Goal: Communication & Community: Answer question/provide support

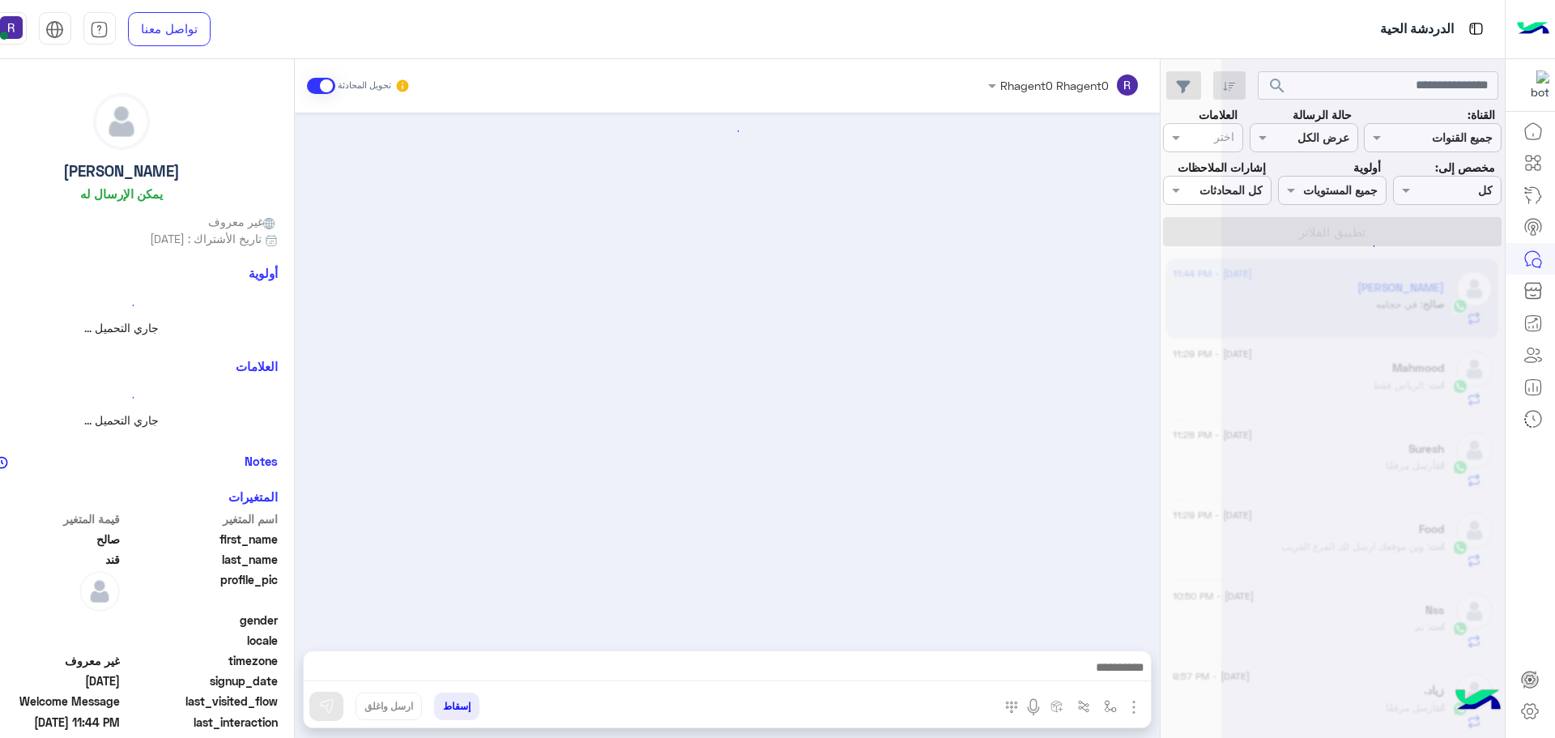
scroll to position [639, 0]
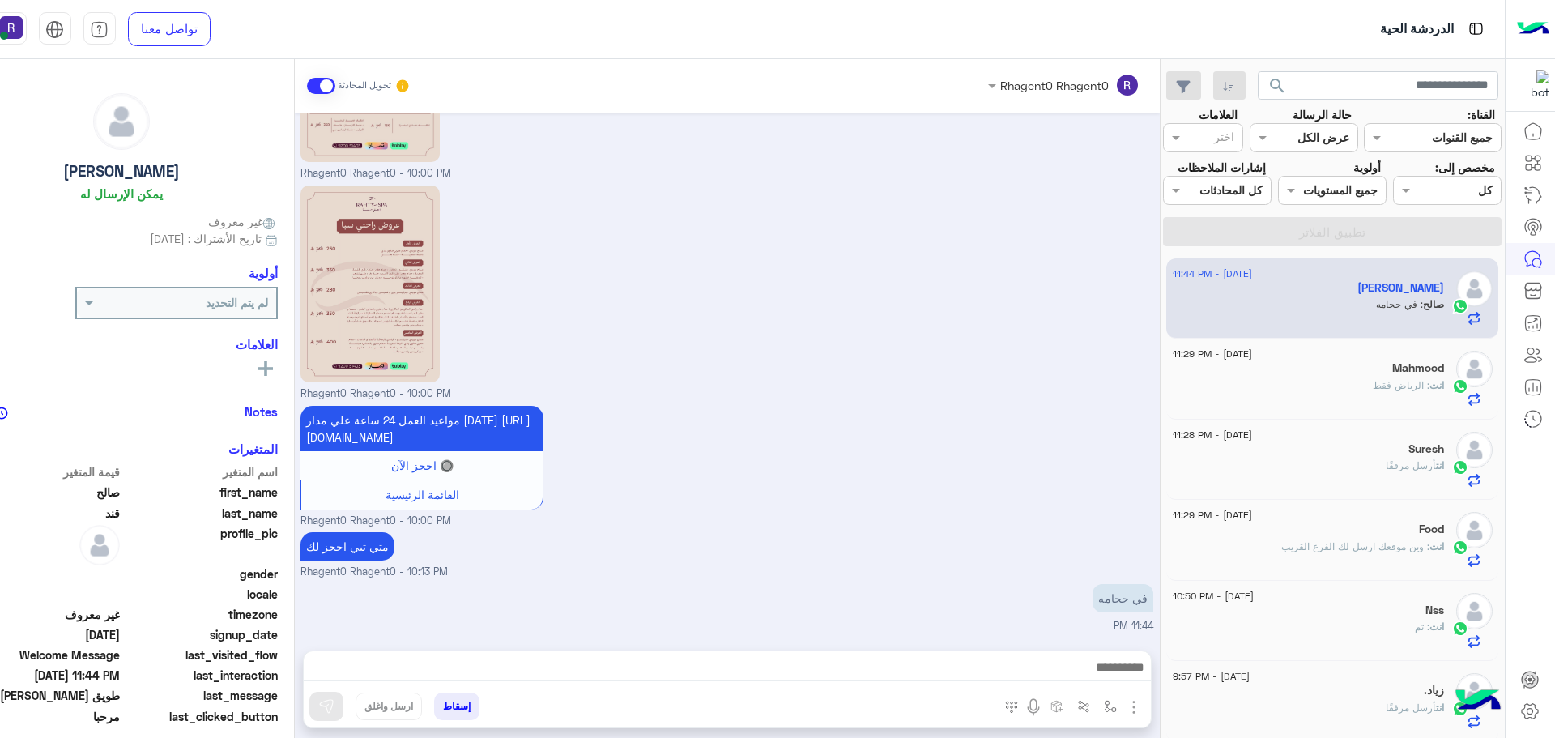
click at [1135, 654] on div at bounding box center [727, 671] width 847 height 40
click at [1138, 683] on div at bounding box center [727, 671] width 847 height 40
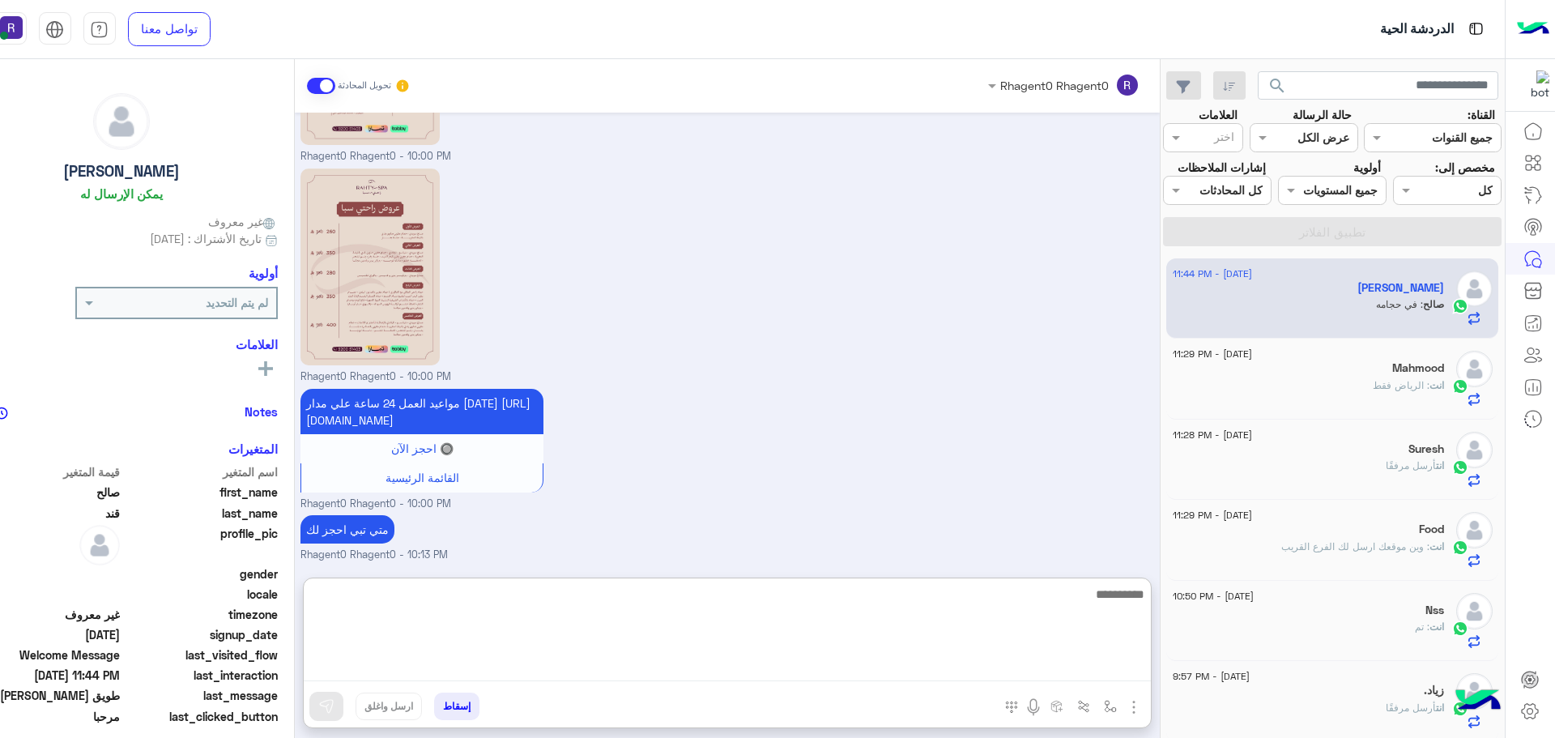
click at [1134, 671] on textarea at bounding box center [727, 632] width 847 height 97
type textarea "**********"
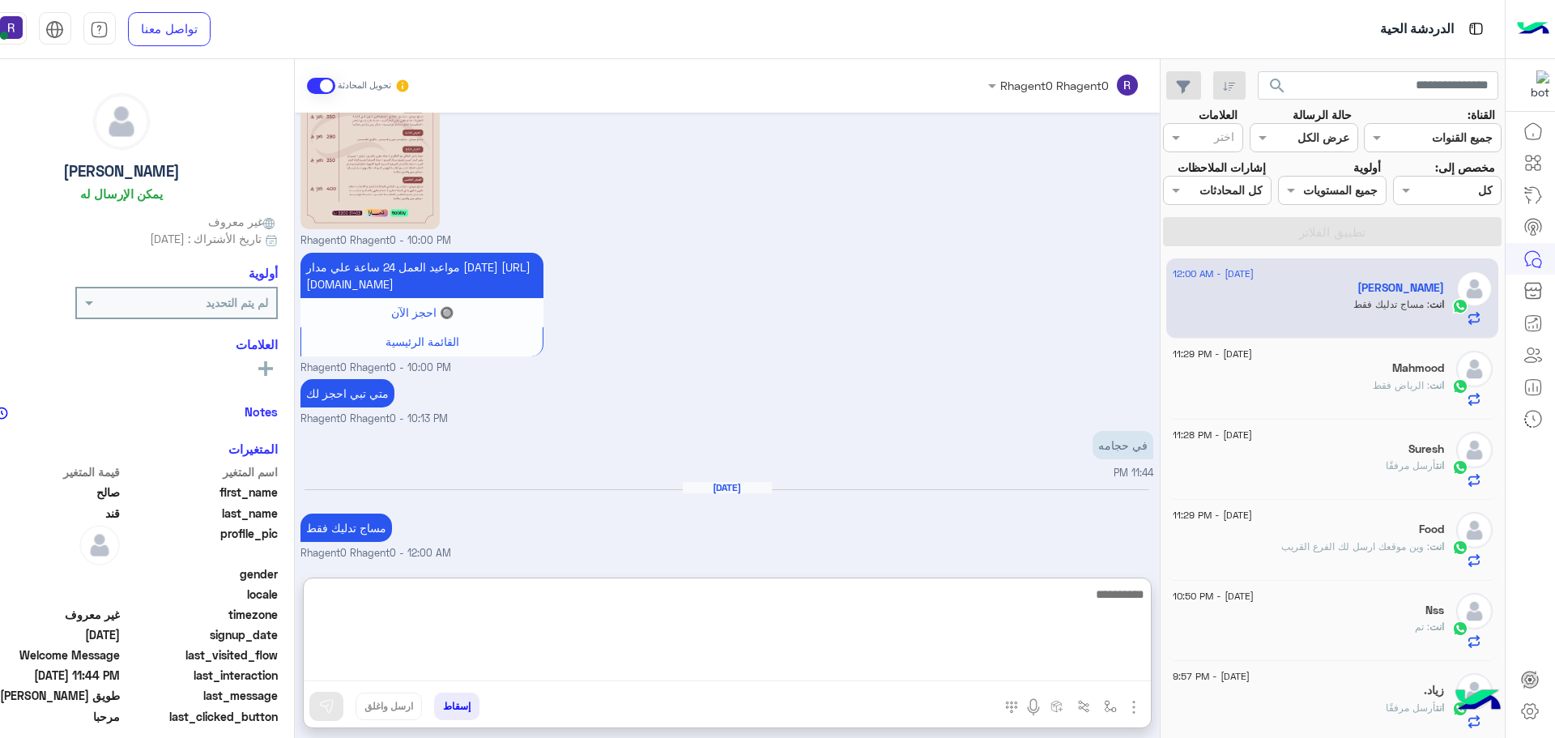
scroll to position [792, 0]
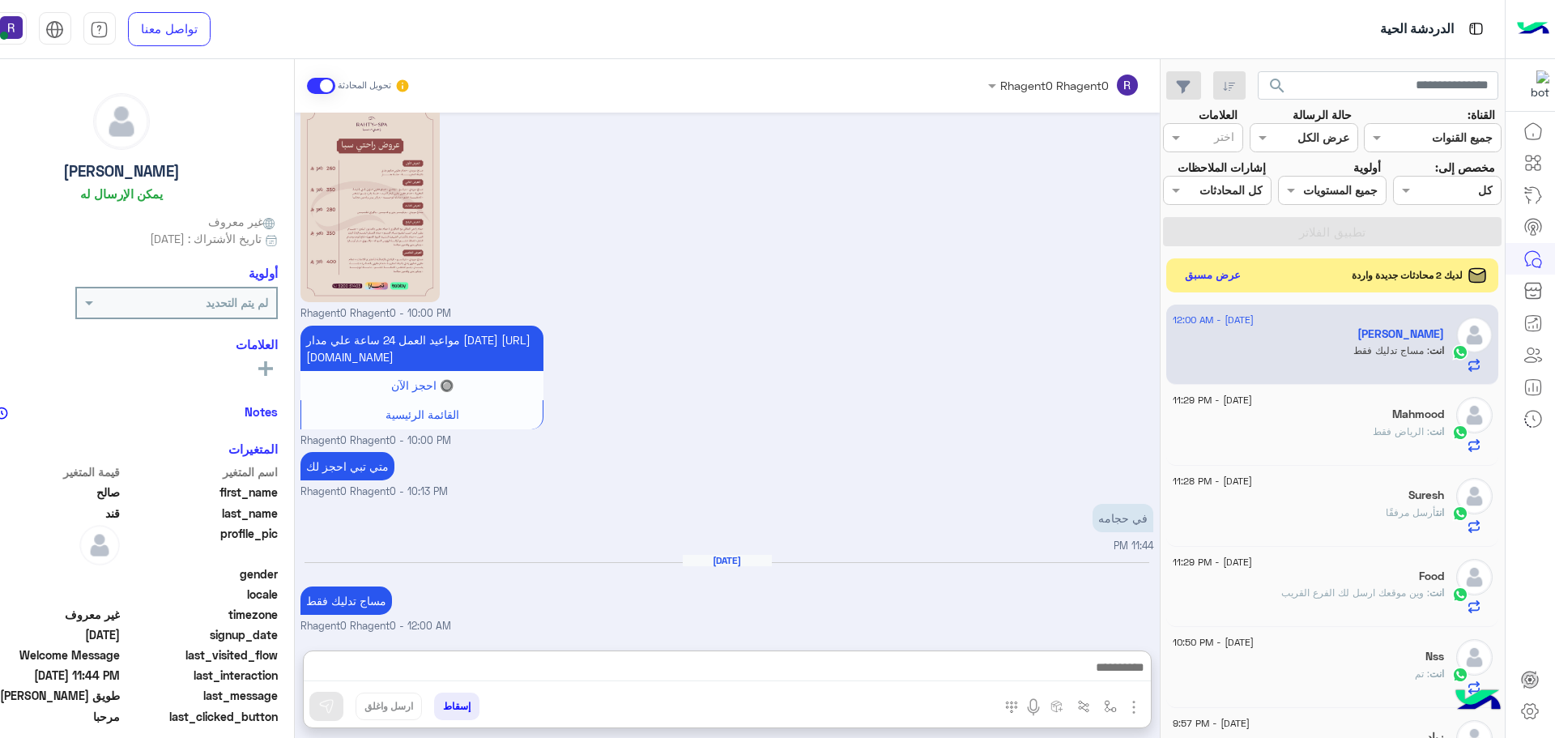
click at [1229, 271] on button "عرض مسبق" at bounding box center [1212, 275] width 68 height 22
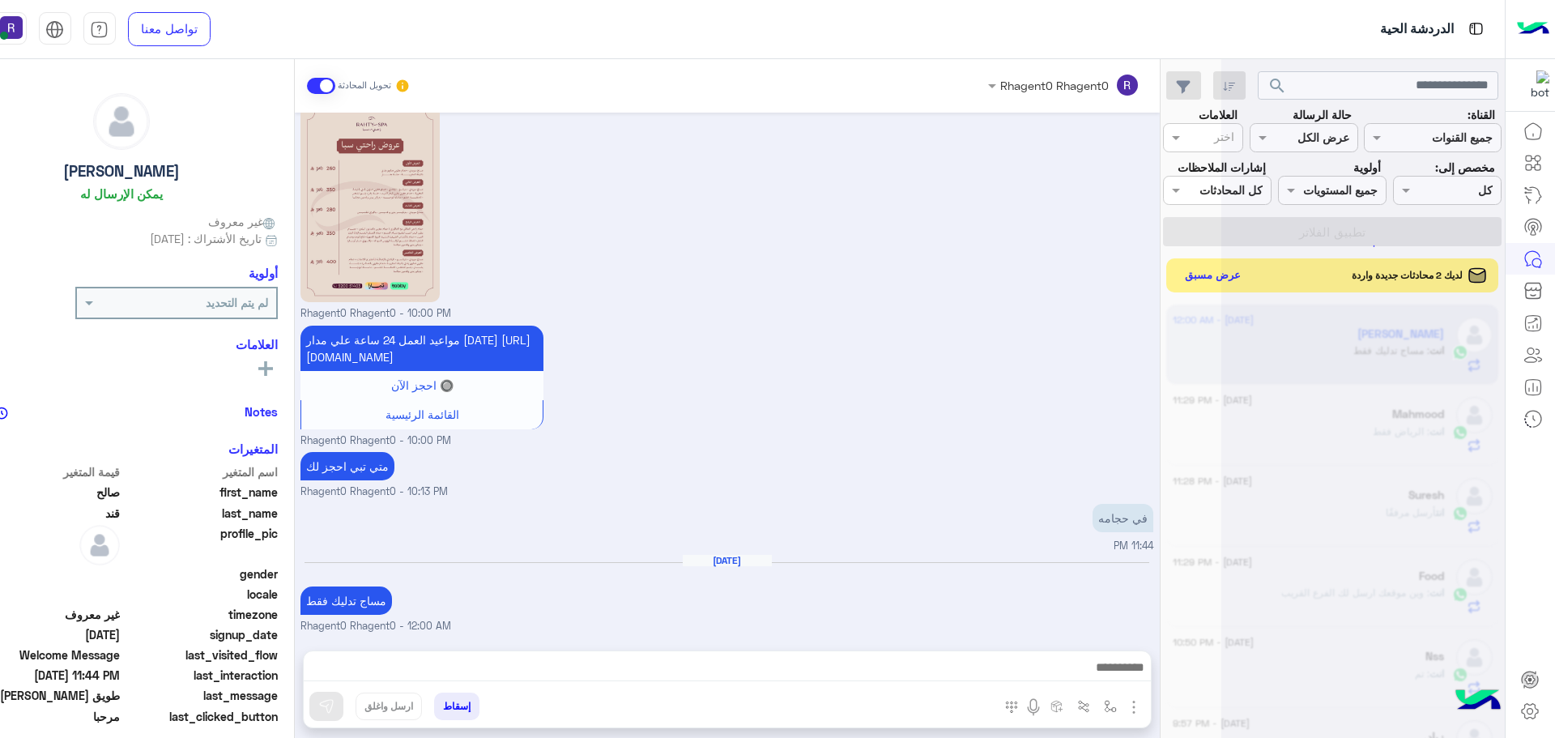
scroll to position [719, 0]
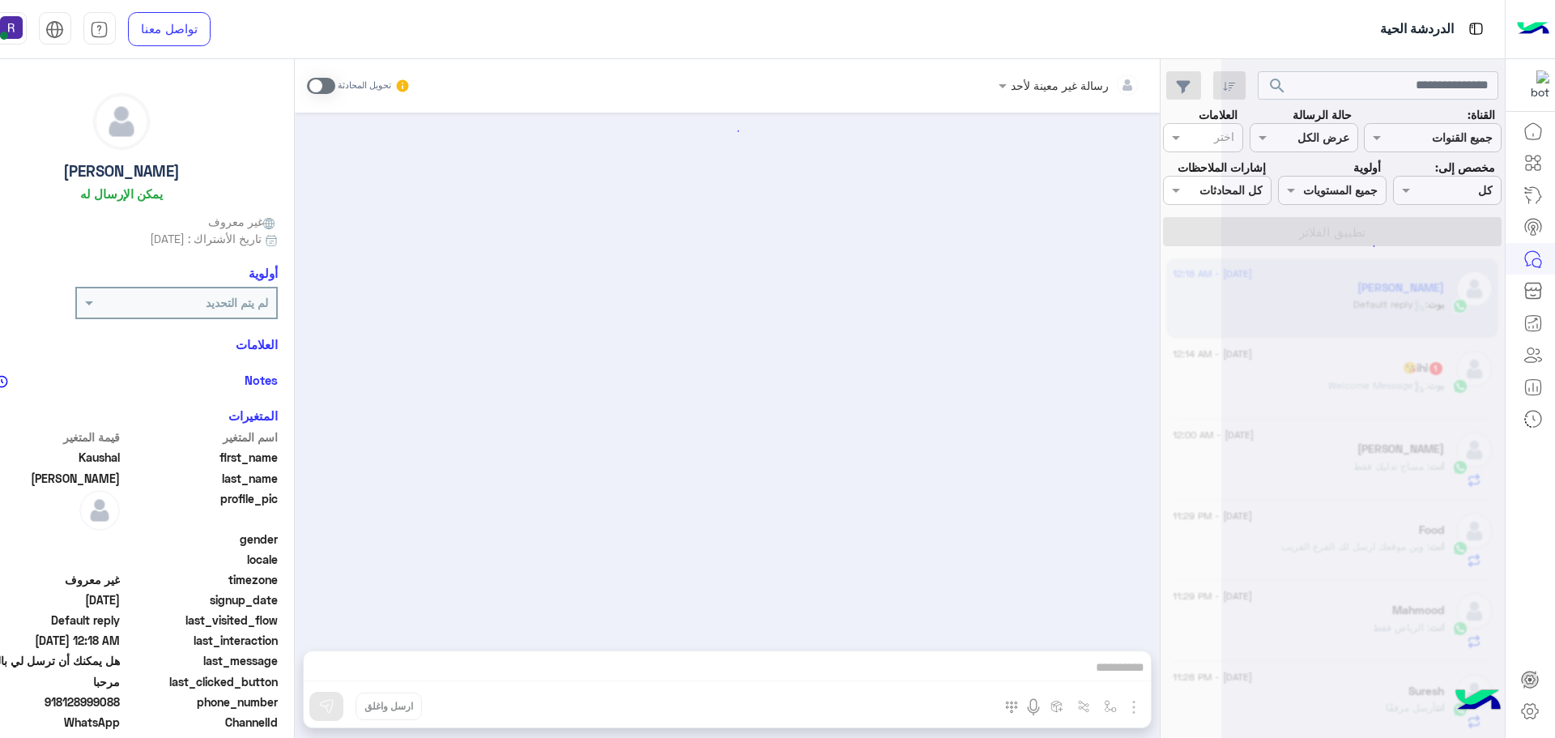
scroll to position [141, 0]
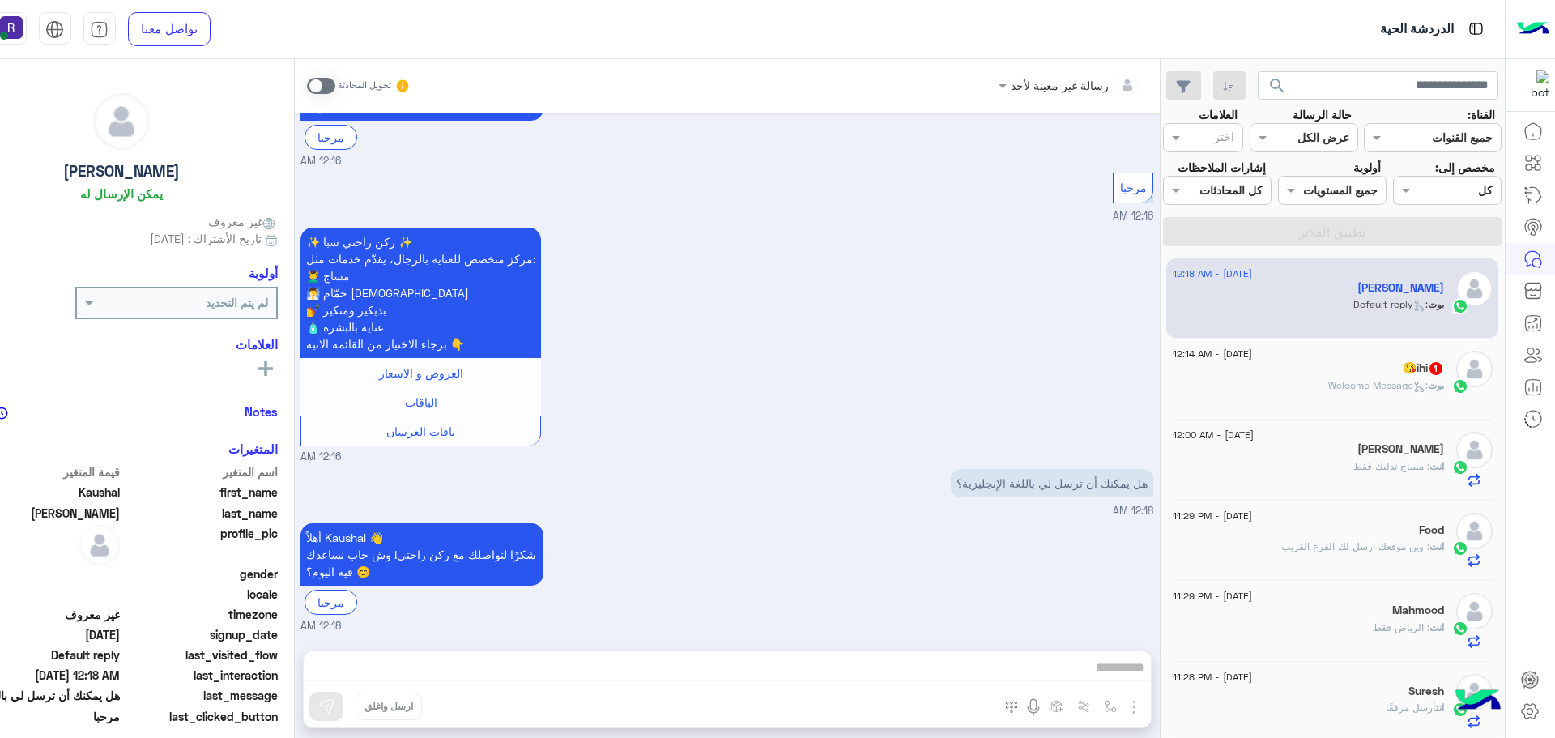
click at [1380, 373] on div "😘ihi 1" at bounding box center [1307, 369] width 271 height 17
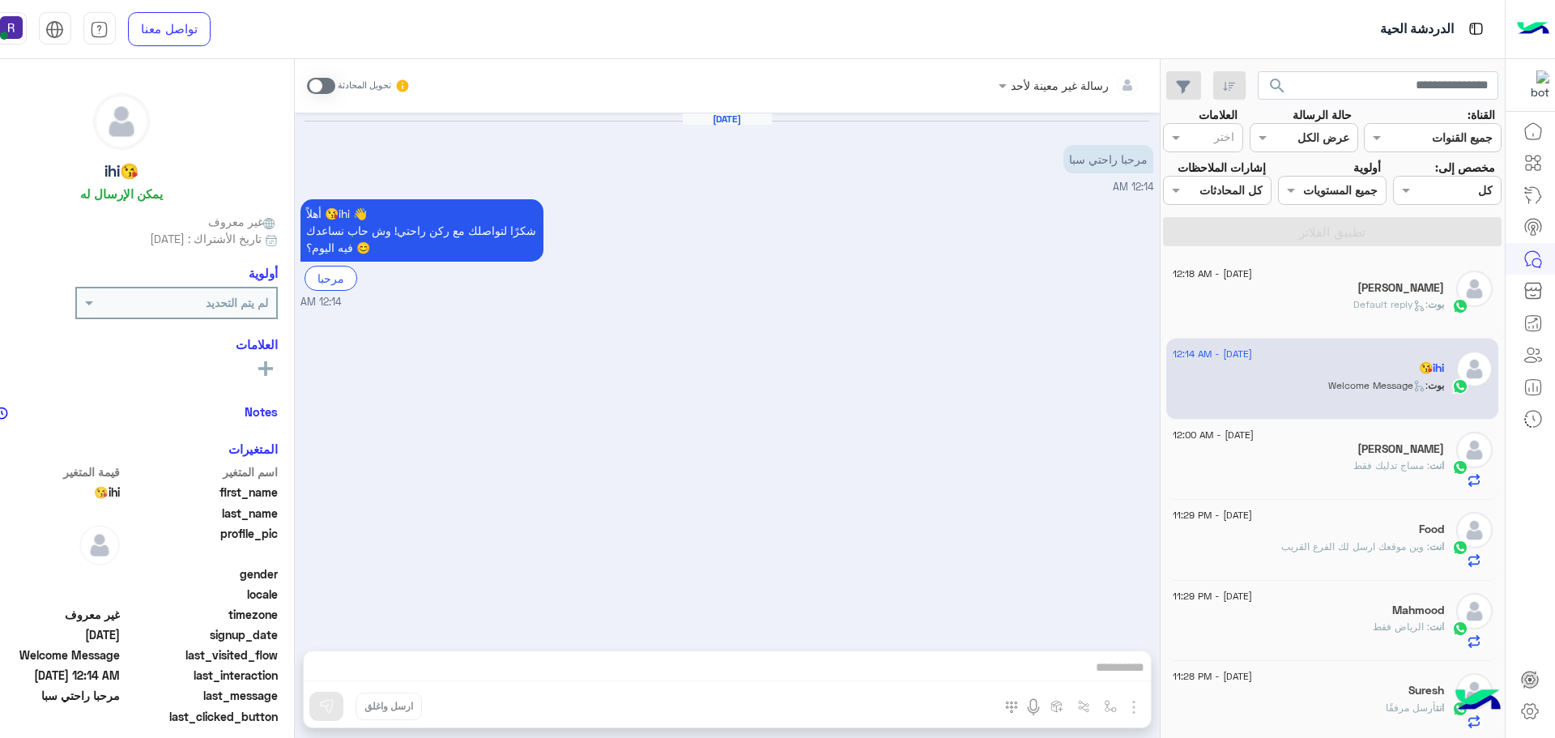
click at [320, 88] on span at bounding box center [321, 86] width 28 height 16
click at [1134, 708] on img "button" at bounding box center [1133, 706] width 19 height 19
click at [1105, 674] on span "الصور" at bounding box center [1102, 671] width 30 height 19
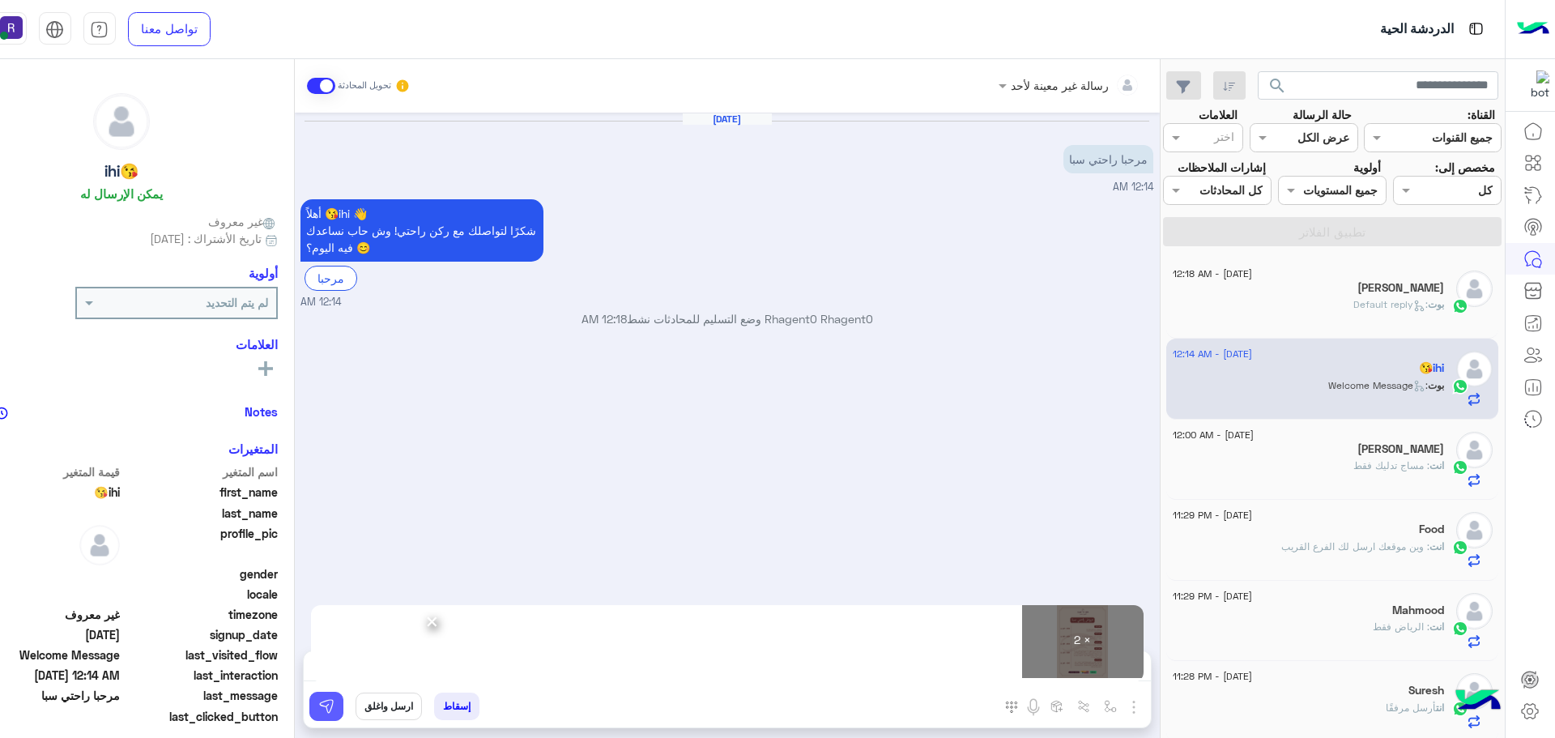
click at [334, 710] on img at bounding box center [326, 706] width 16 height 16
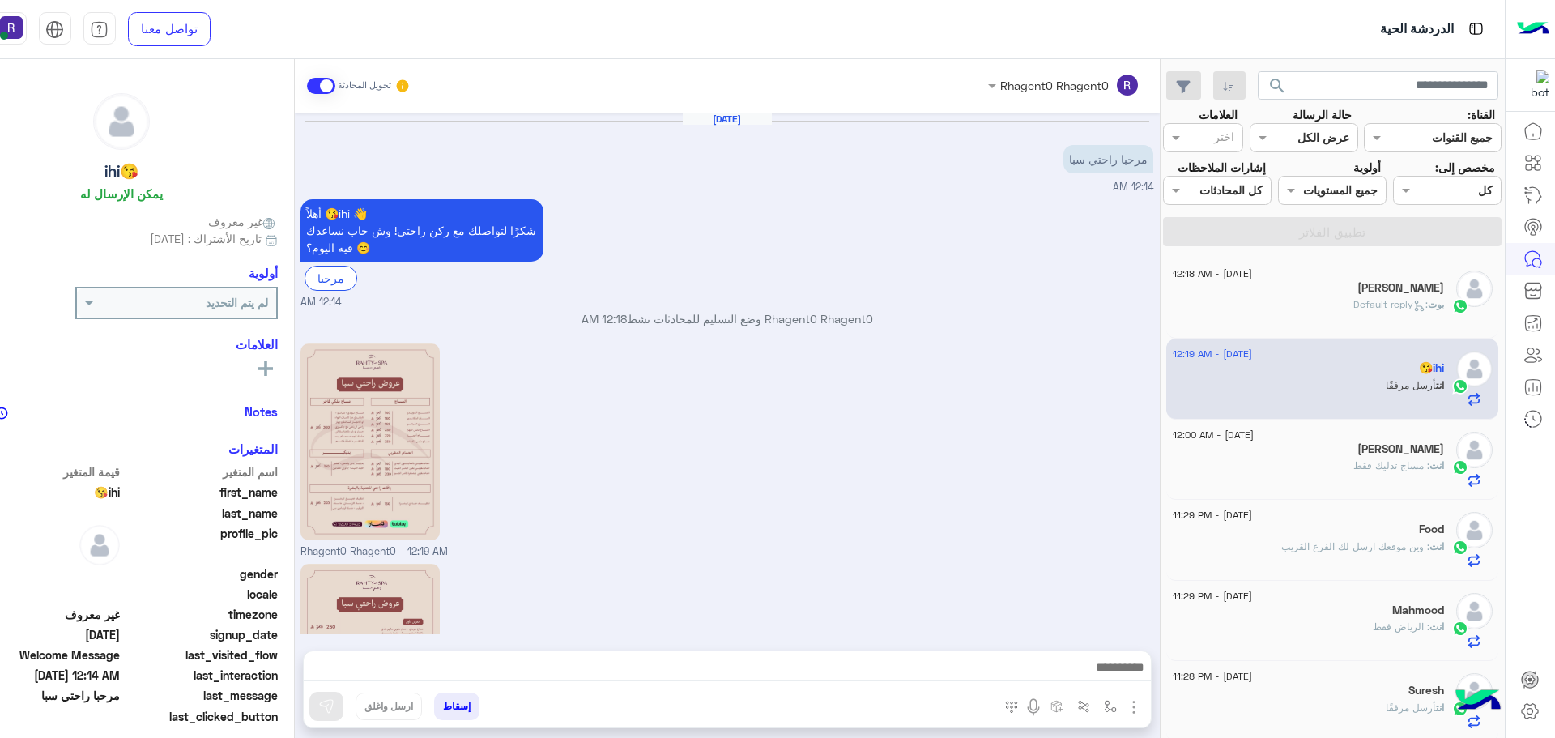
scroll to position [175, 0]
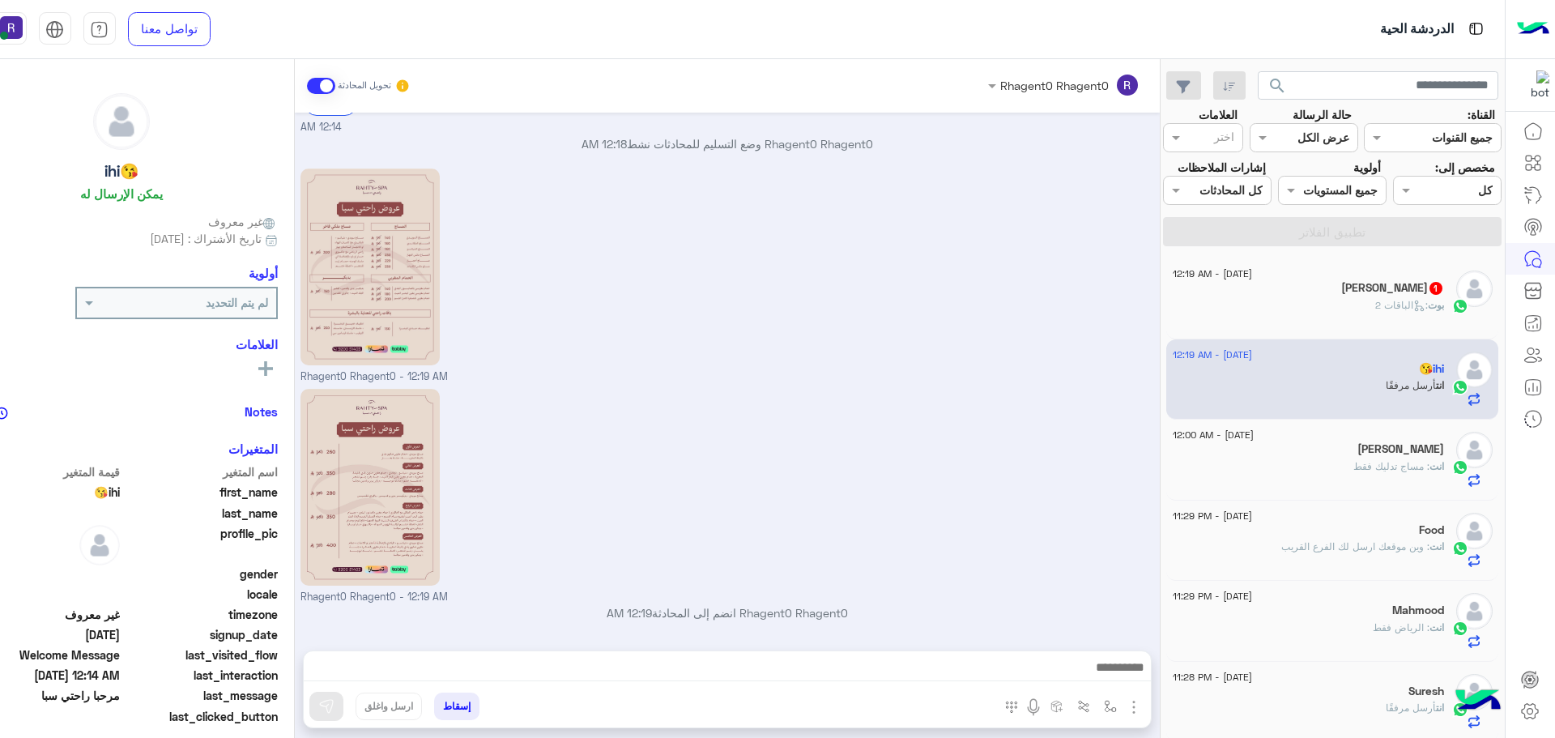
click at [1417, 302] on icon at bounding box center [1419, 306] width 12 height 12
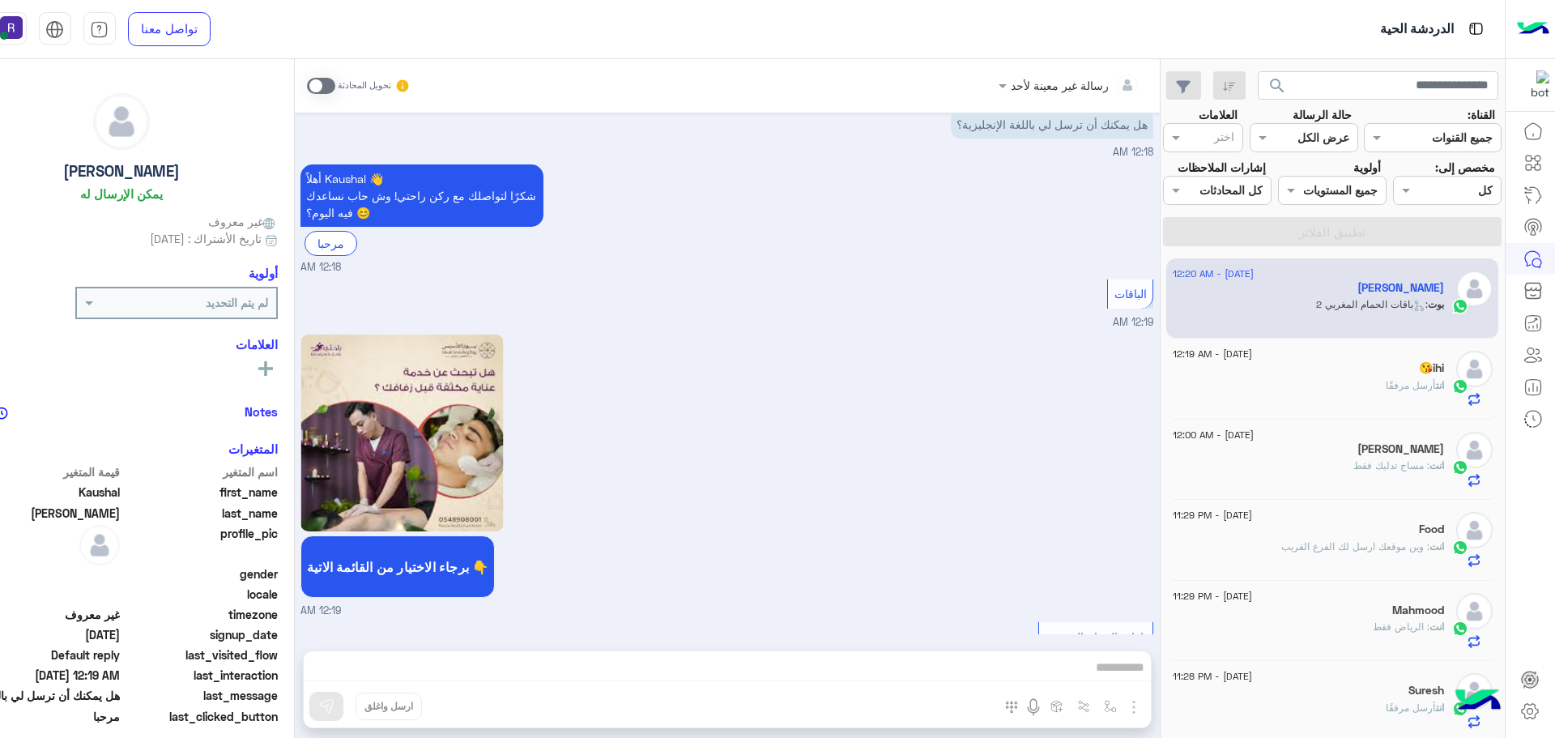
scroll to position [857, 0]
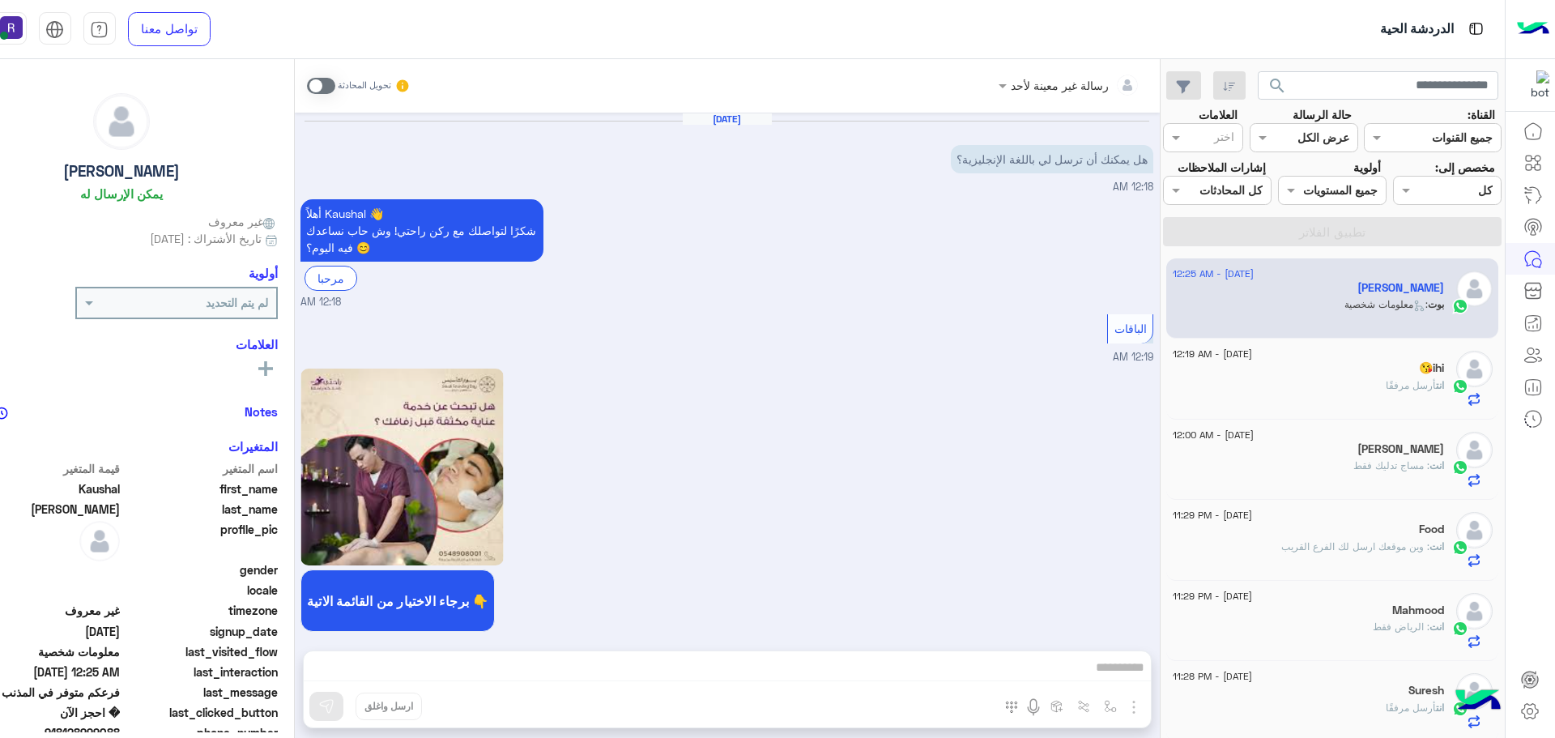
scroll to position [1969, 0]
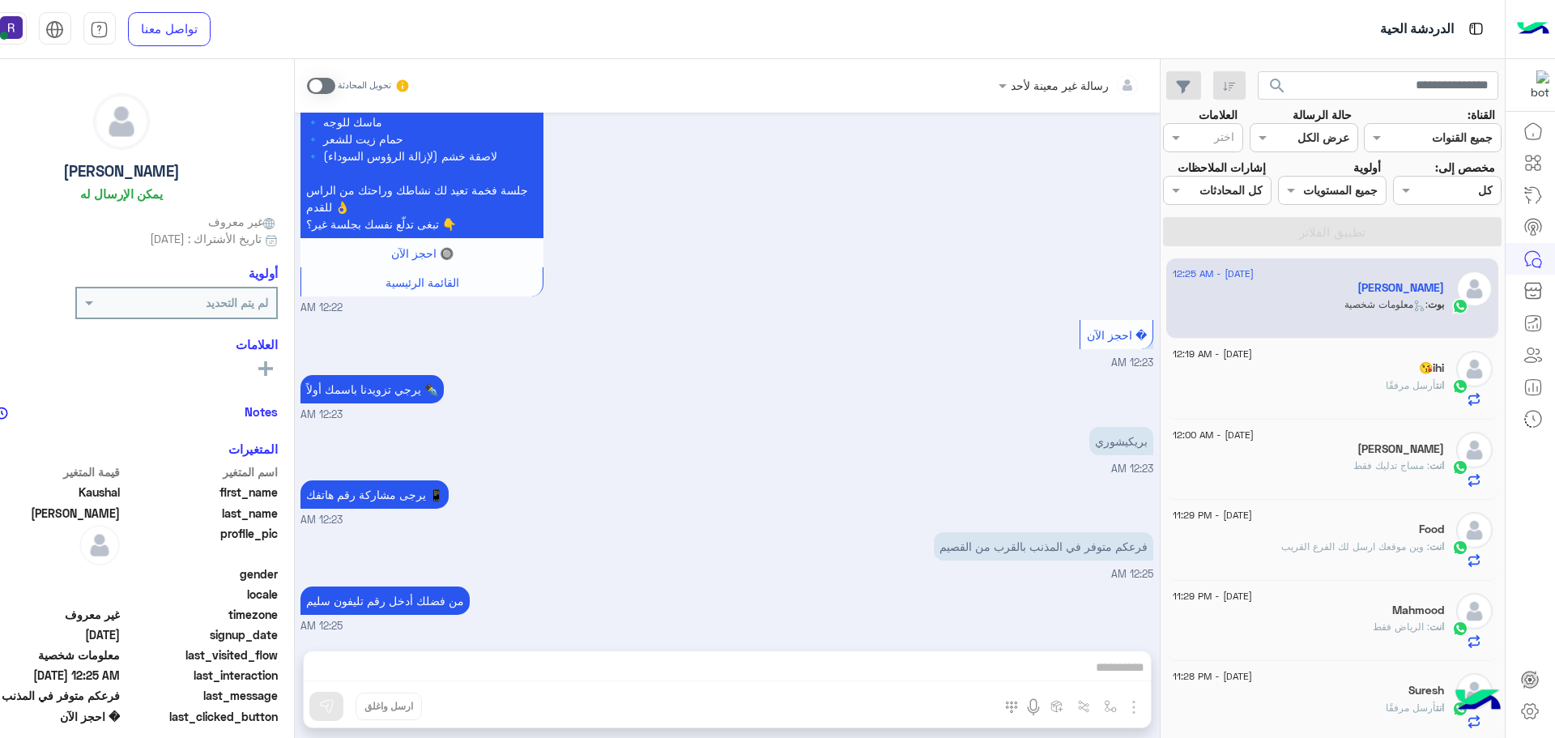
drag, startPoint x: 0, startPoint y: 0, endPoint x: 890, endPoint y: 284, distance: 934.1
click at [890, 284] on div "👑 مساج ملكي فاخر VIP بس 350 ريال بدل 380 🎉 ✨ تجربة استرخاء متكاملة تشمل: 🔹 مساج…" at bounding box center [726, 142] width 853 height 348
click at [327, 87] on span at bounding box center [321, 86] width 28 height 16
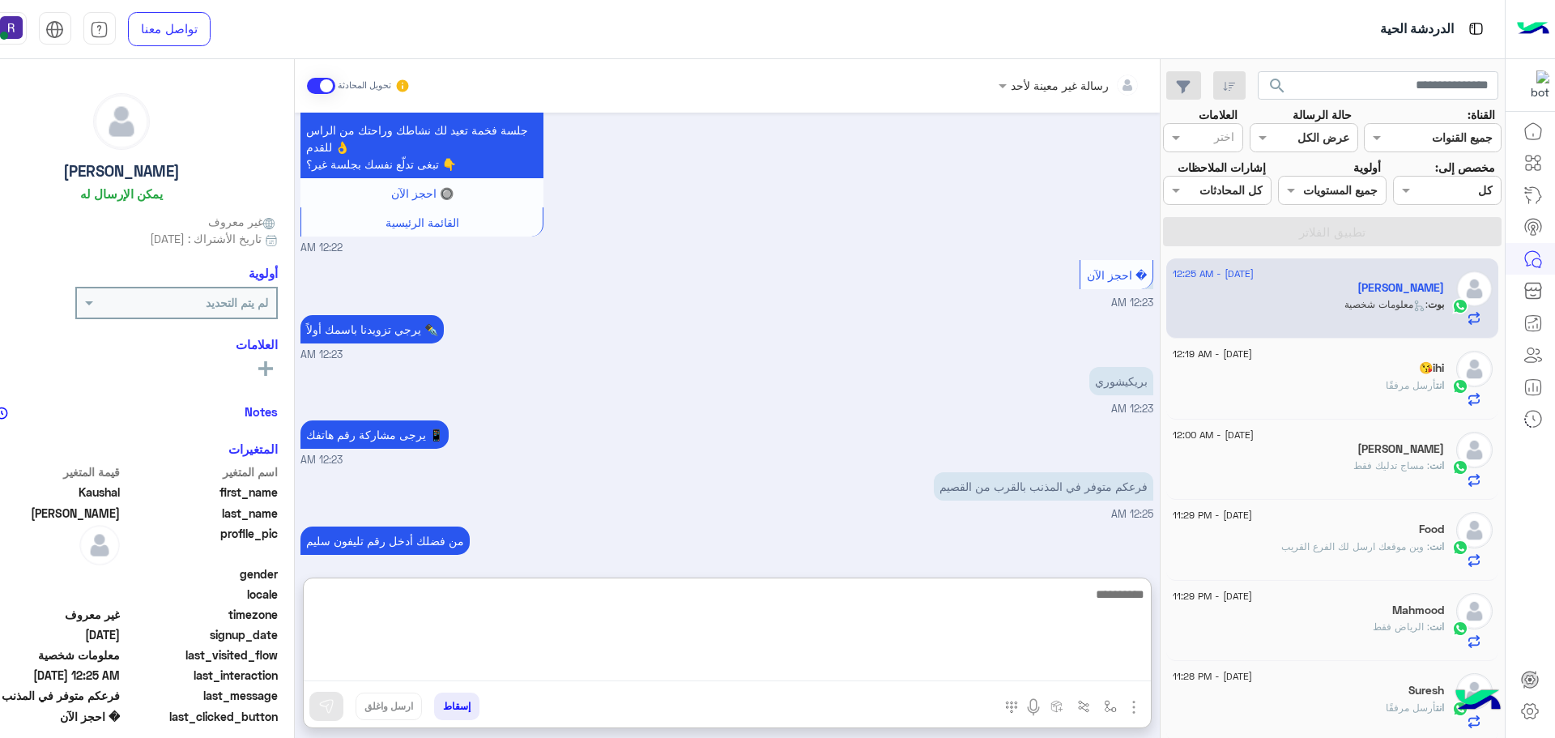
click at [832, 669] on textarea at bounding box center [727, 632] width 847 height 97
type textarea "**********"
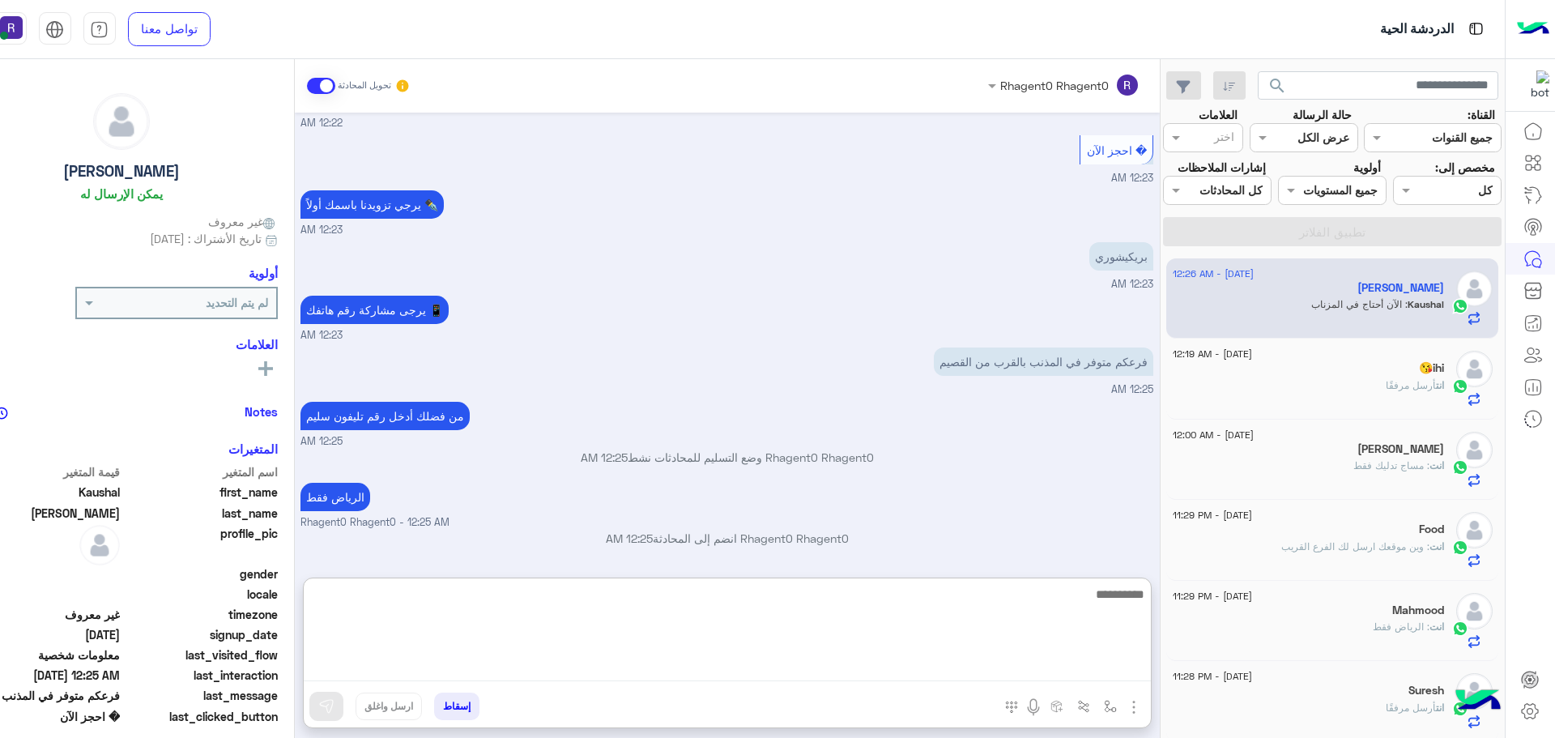
scroll to position [2206, 0]
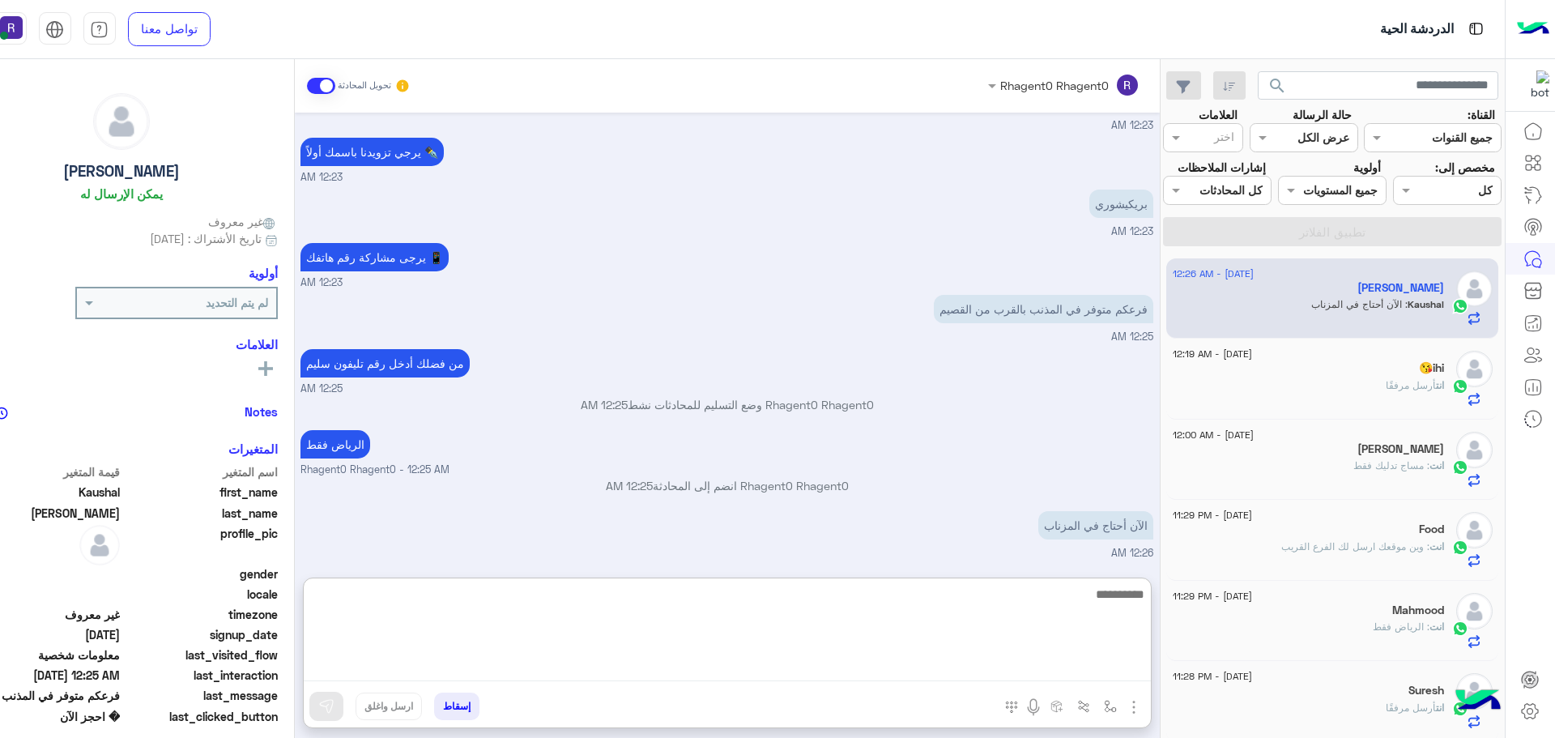
click at [1073, 619] on textarea at bounding box center [727, 632] width 847 height 97
type textarea "********"
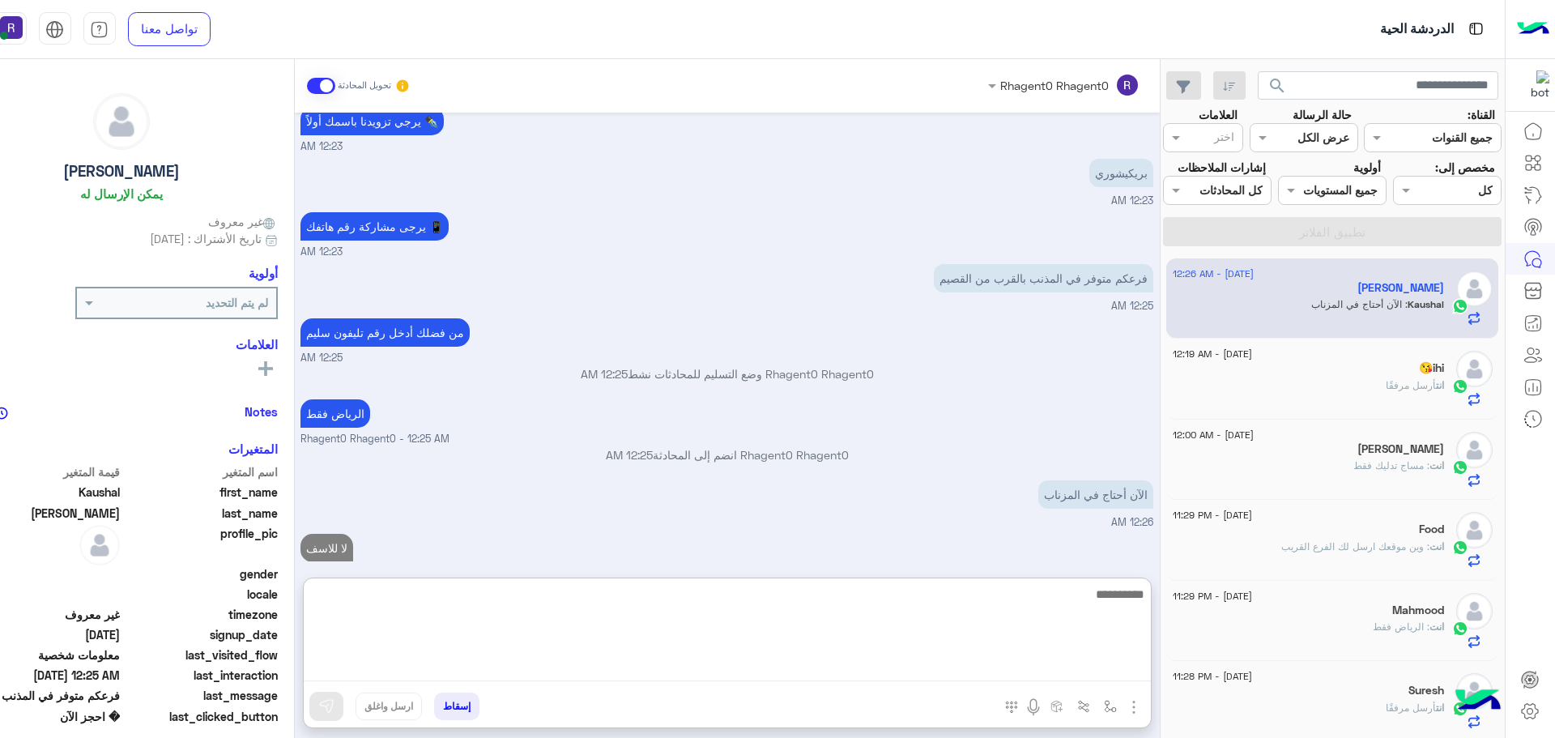
scroll to position [2258, 0]
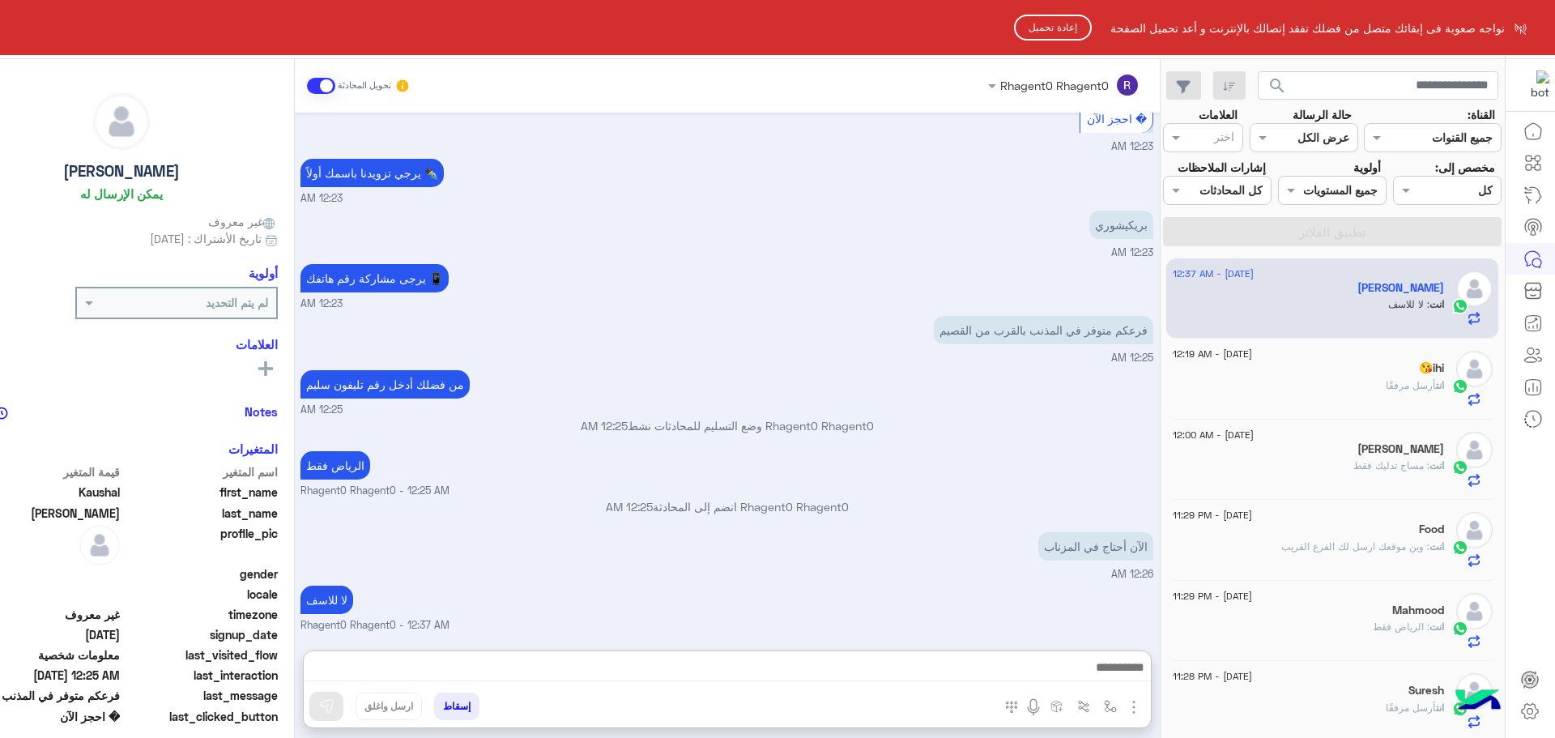
click at [1062, 27] on button "إعادة تحميل" at bounding box center [1053, 28] width 78 height 26
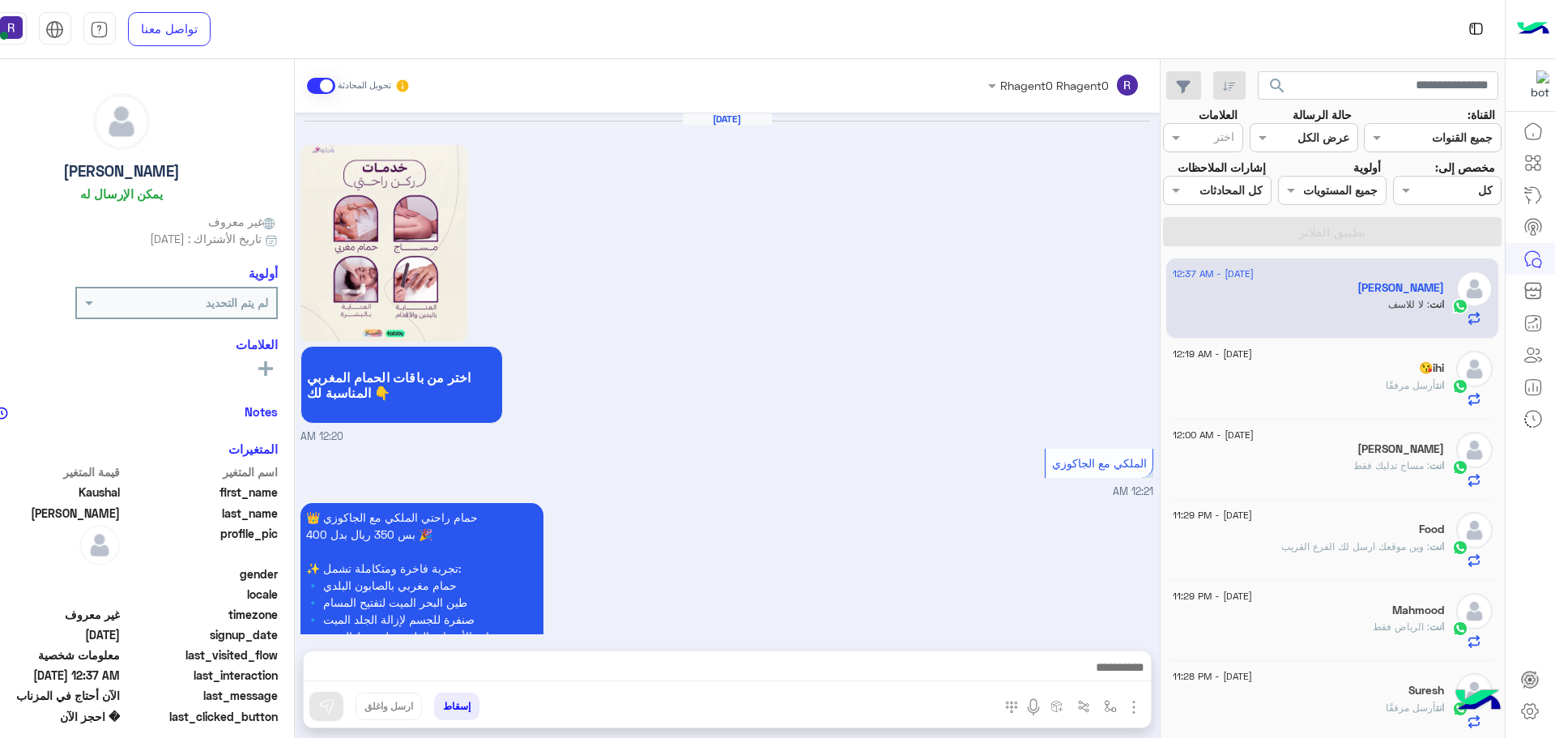
scroll to position [1603, 0]
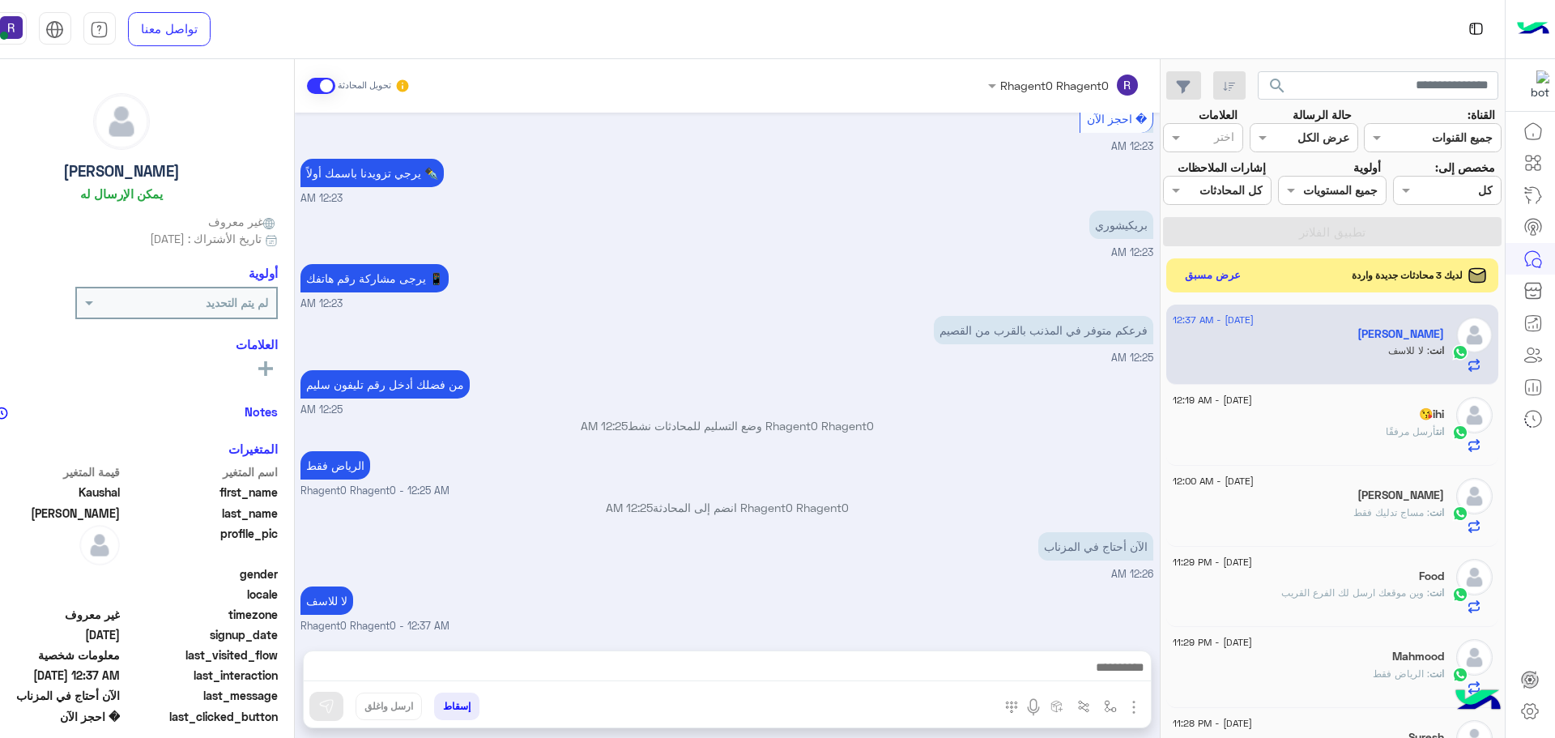
click at [1223, 284] on button "عرض مسبق" at bounding box center [1212, 275] width 68 height 22
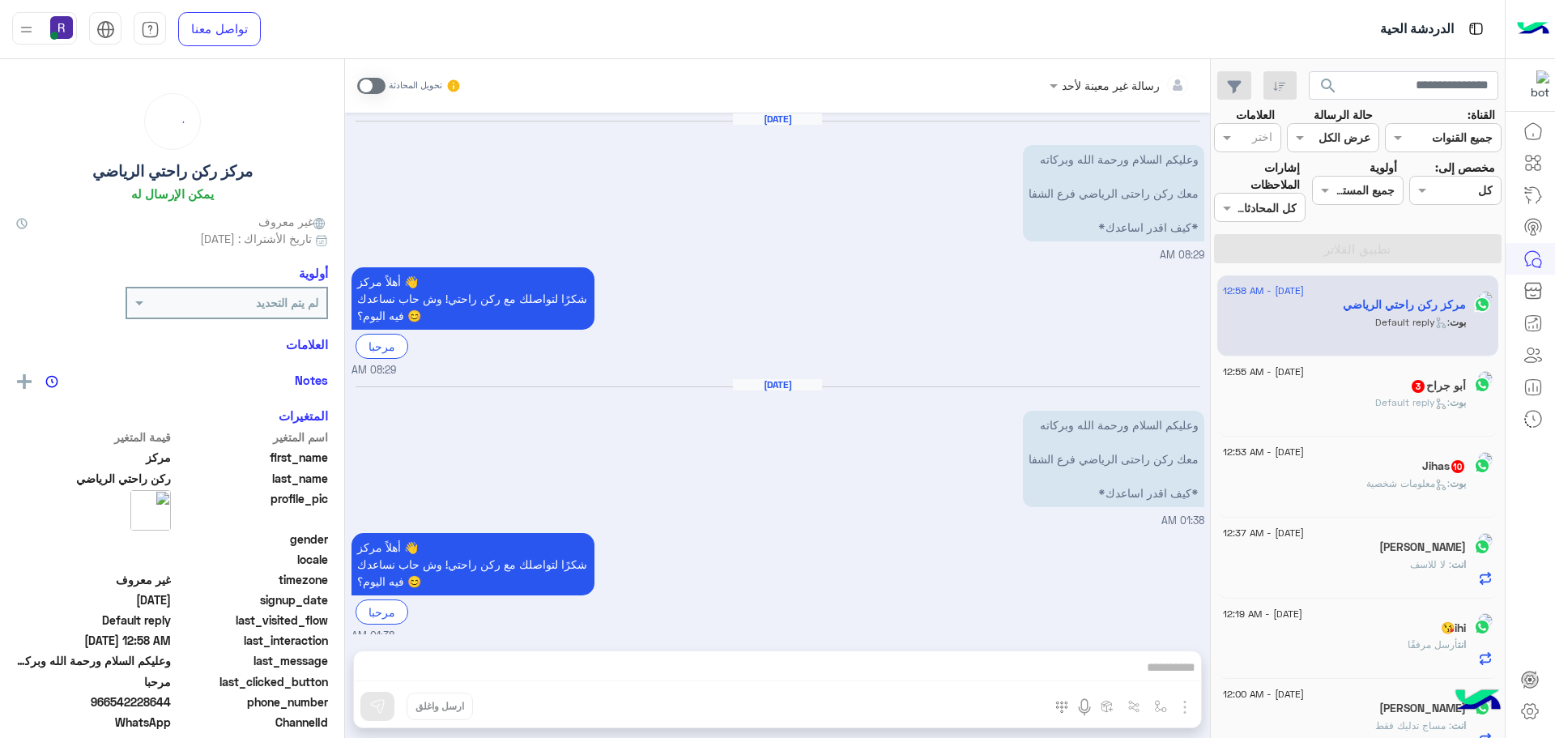
scroll to position [942, 0]
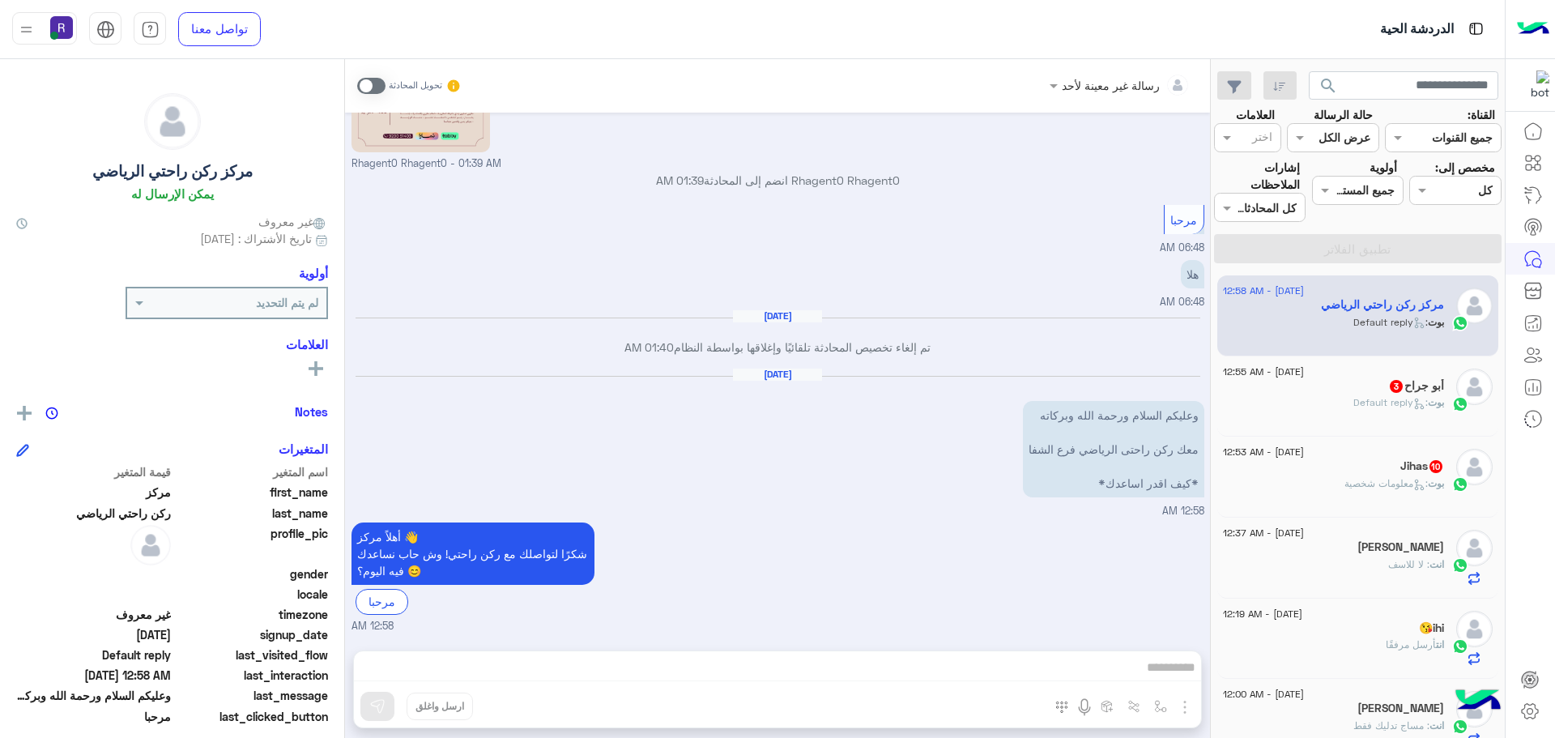
click at [384, 88] on span at bounding box center [371, 86] width 28 height 16
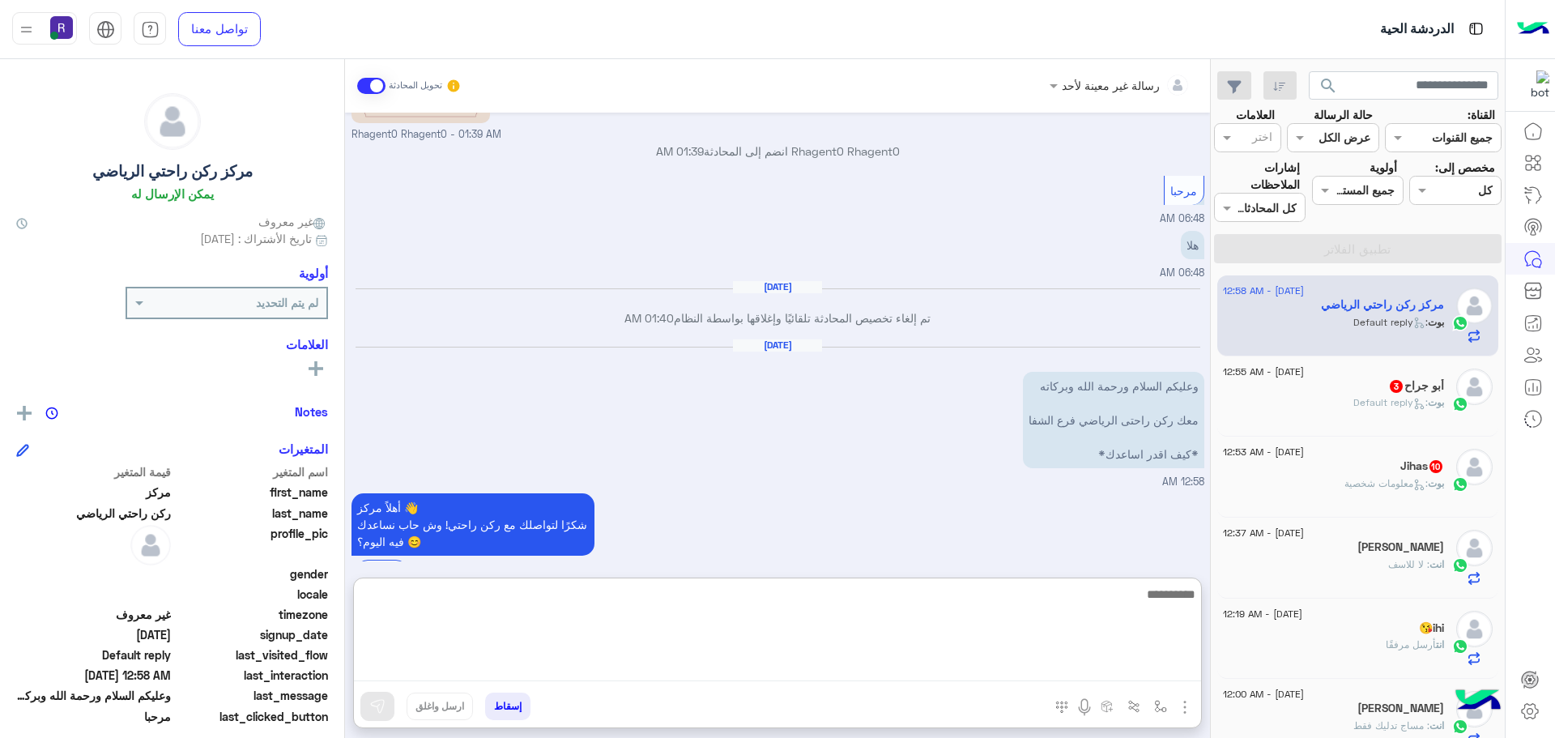
click at [1075, 666] on textarea at bounding box center [777, 632] width 847 height 97
type textarea "**********"
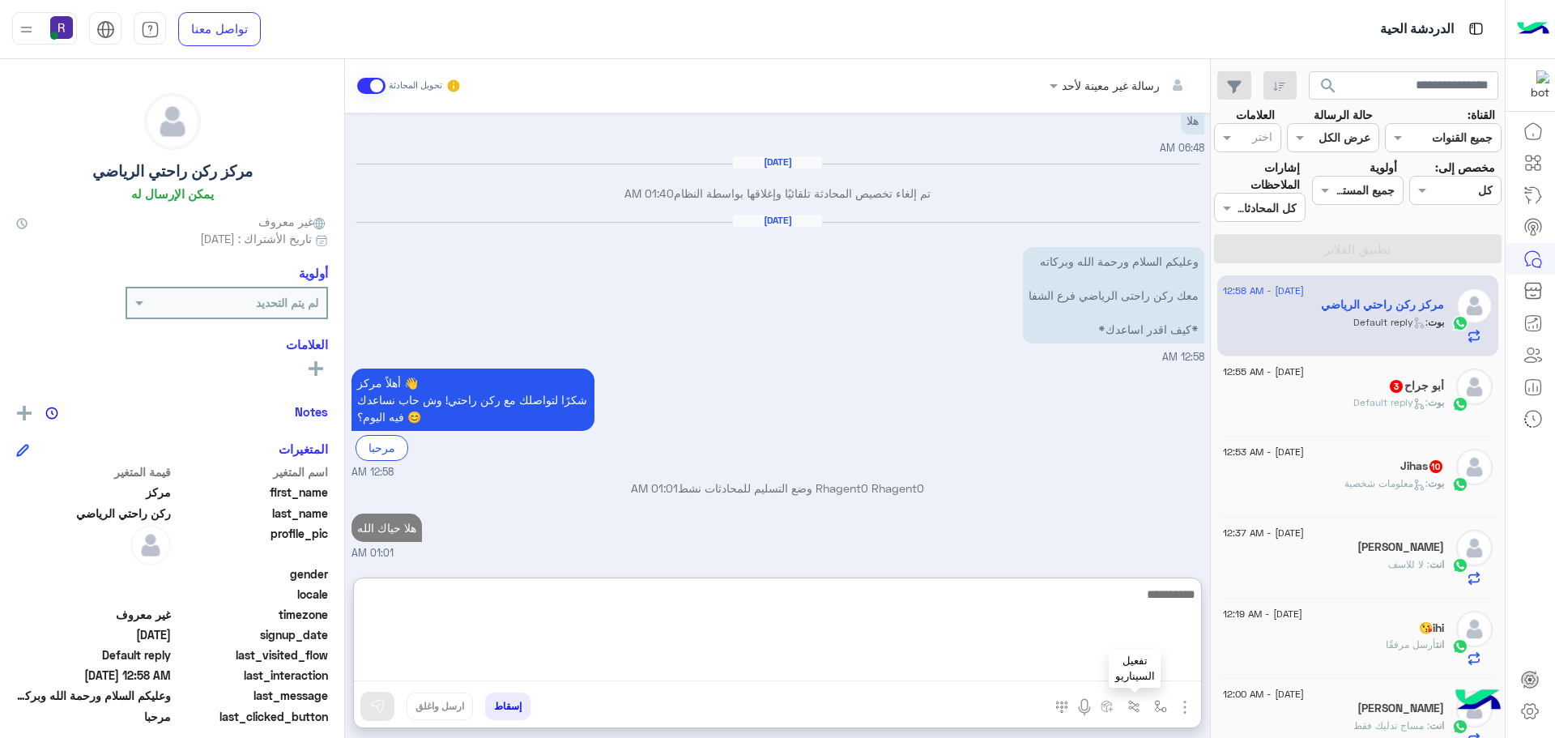
scroll to position [1125, 0]
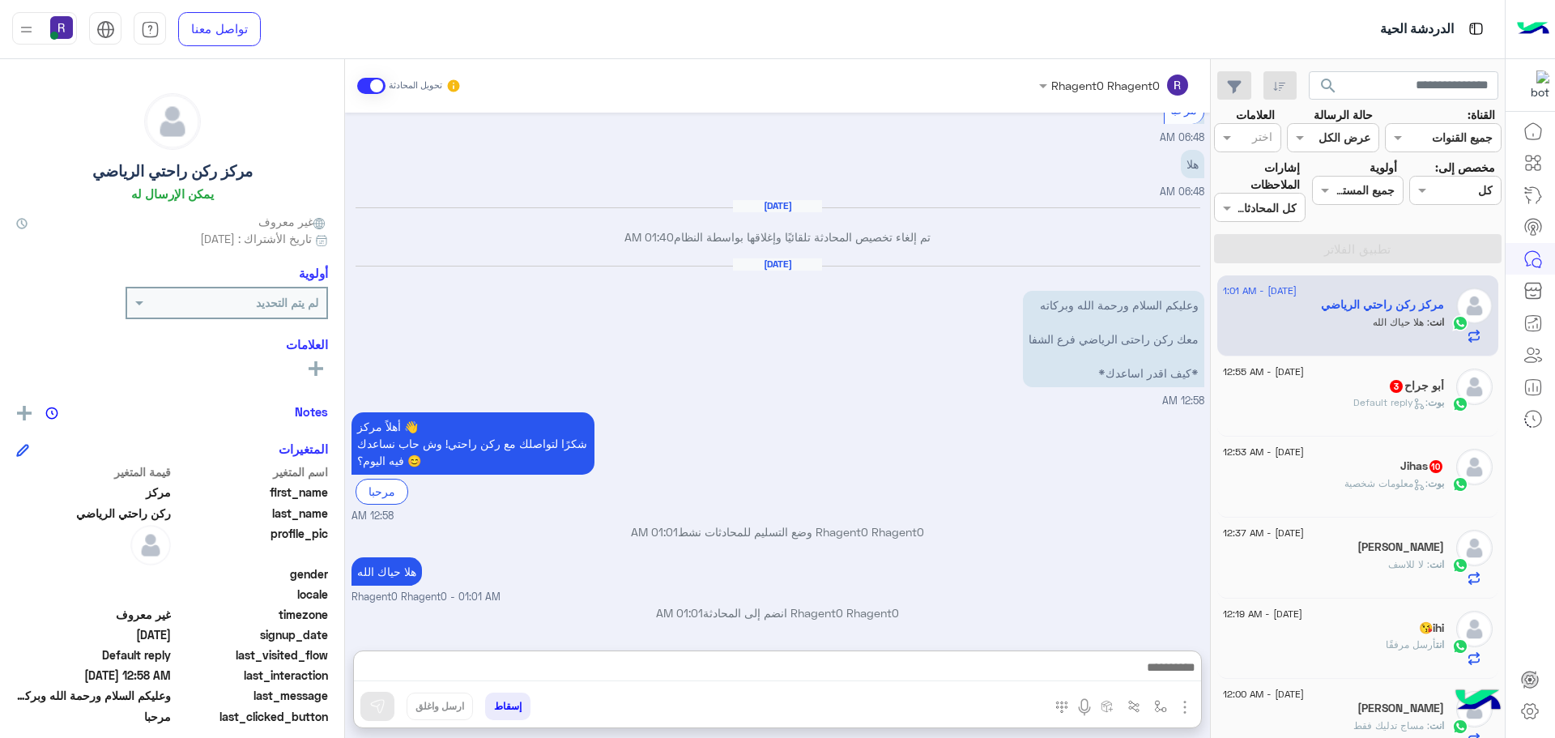
click at [1396, 401] on span ": Default reply" at bounding box center [1390, 402] width 74 height 12
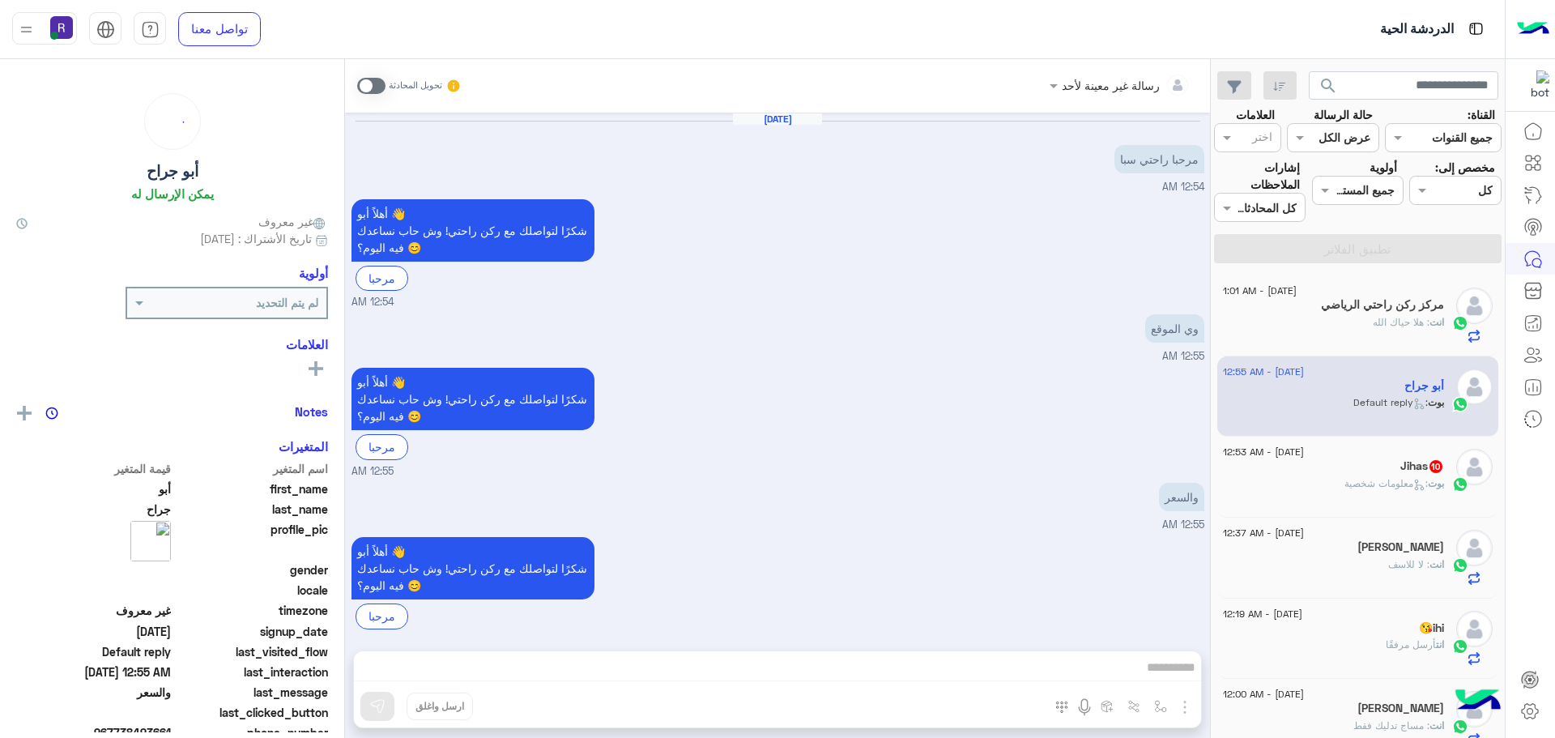
scroll to position [15, 0]
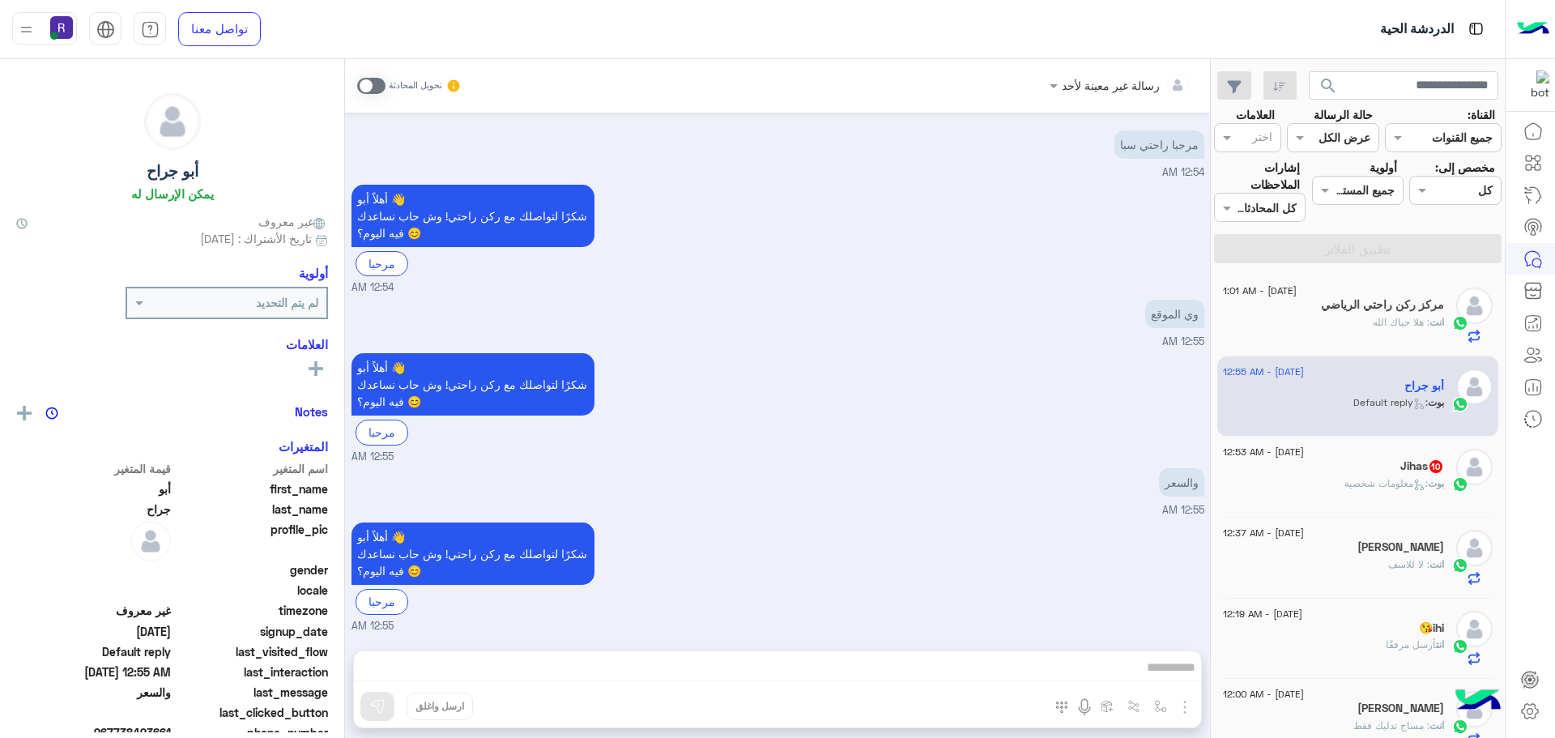
click at [385, 83] on div "تحويل المحادثة" at bounding box center [409, 85] width 104 height 29
click at [371, 83] on span at bounding box center [371, 86] width 28 height 16
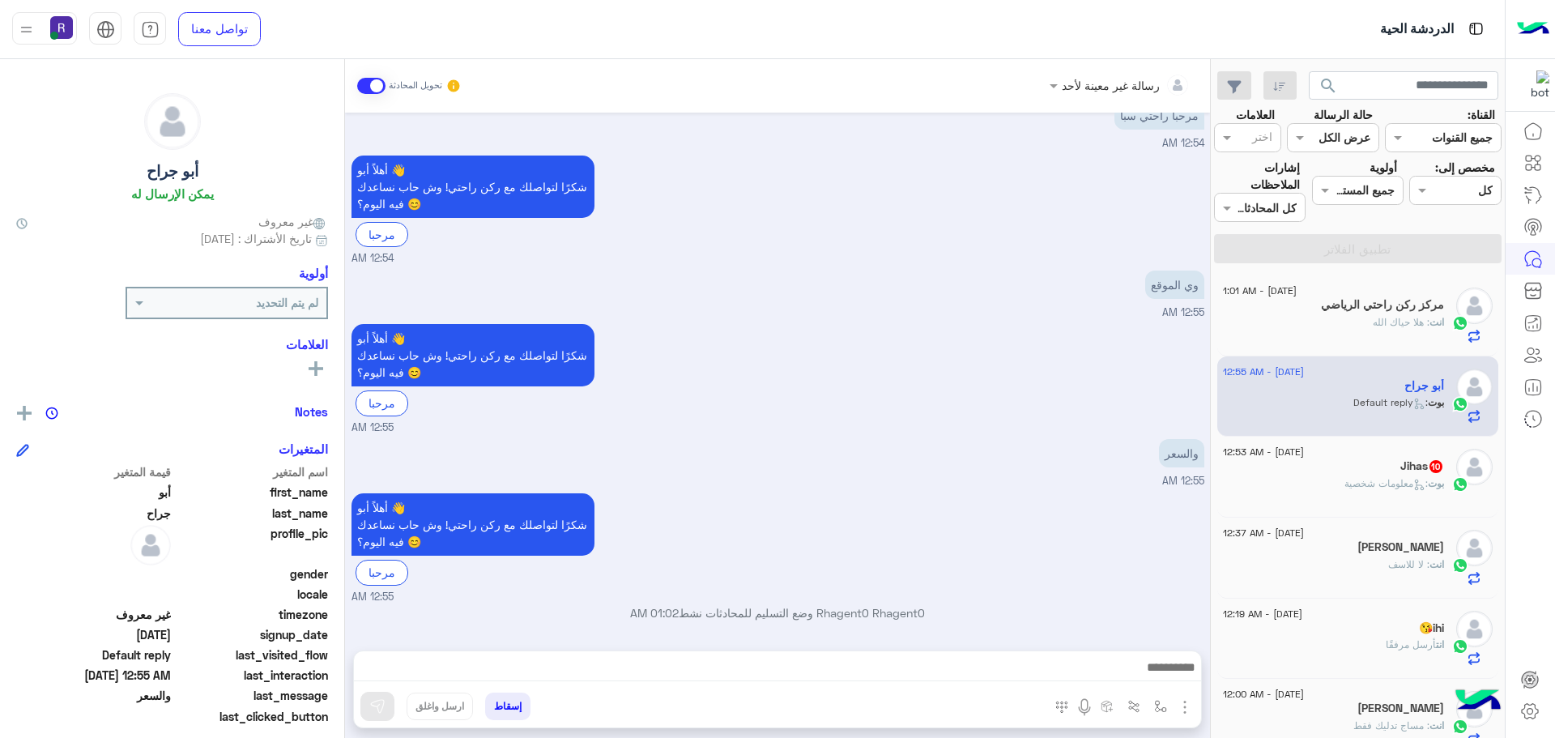
click at [1186, 709] on img "button" at bounding box center [1184, 706] width 19 height 19
click at [1155, 670] on span "الصور" at bounding box center [1153, 671] width 30 height 19
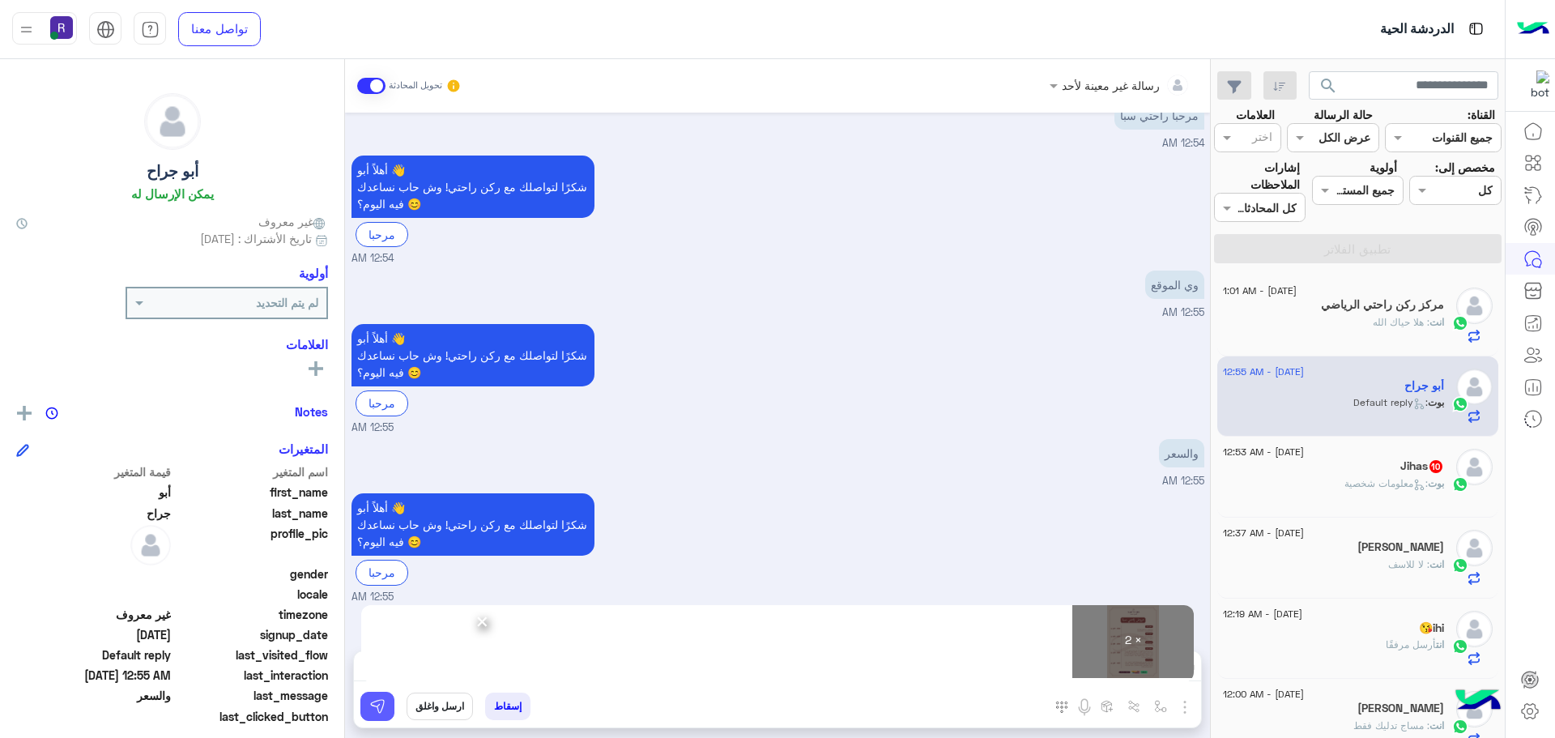
click at [369, 694] on button at bounding box center [377, 705] width 34 height 29
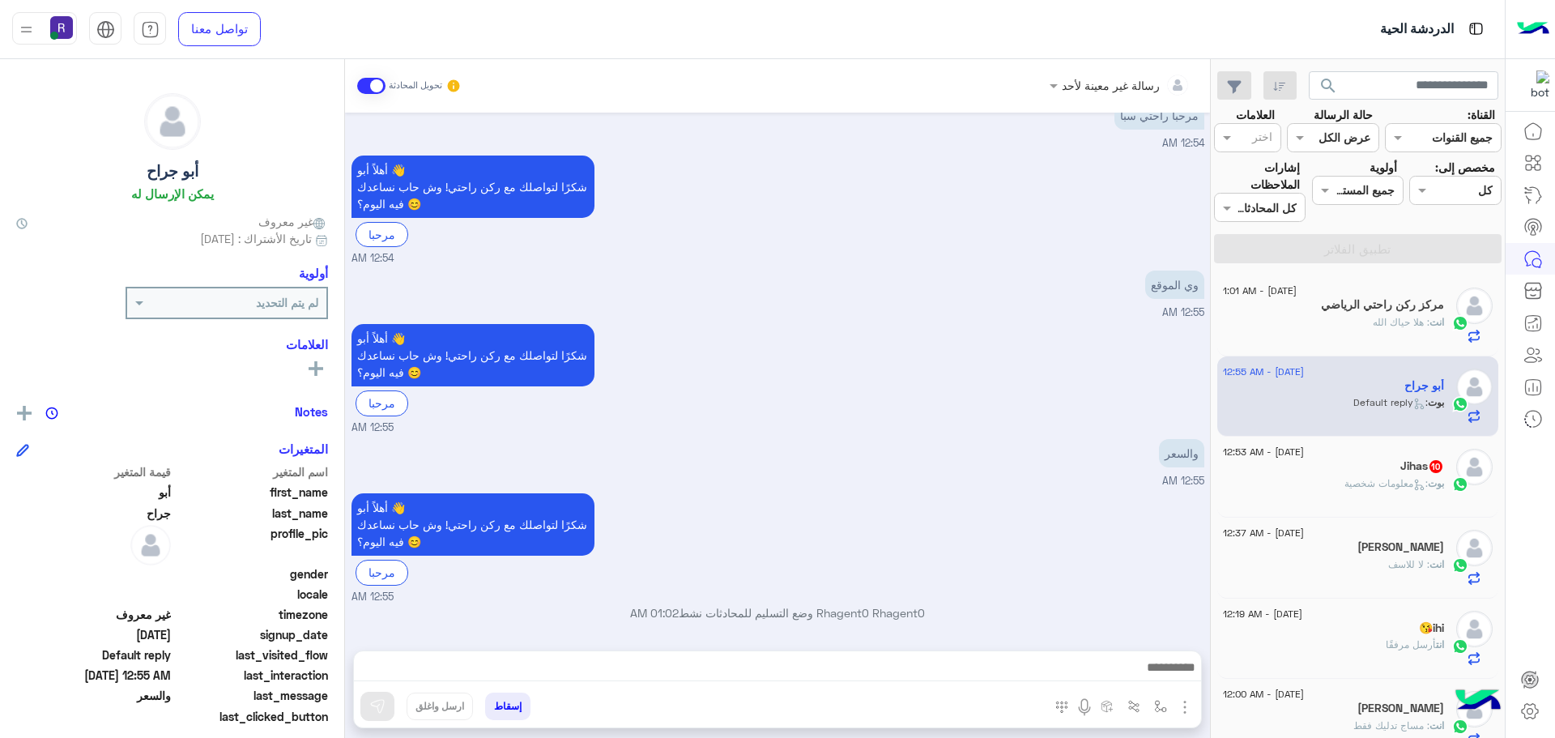
click at [745, 651] on div at bounding box center [777, 671] width 847 height 40
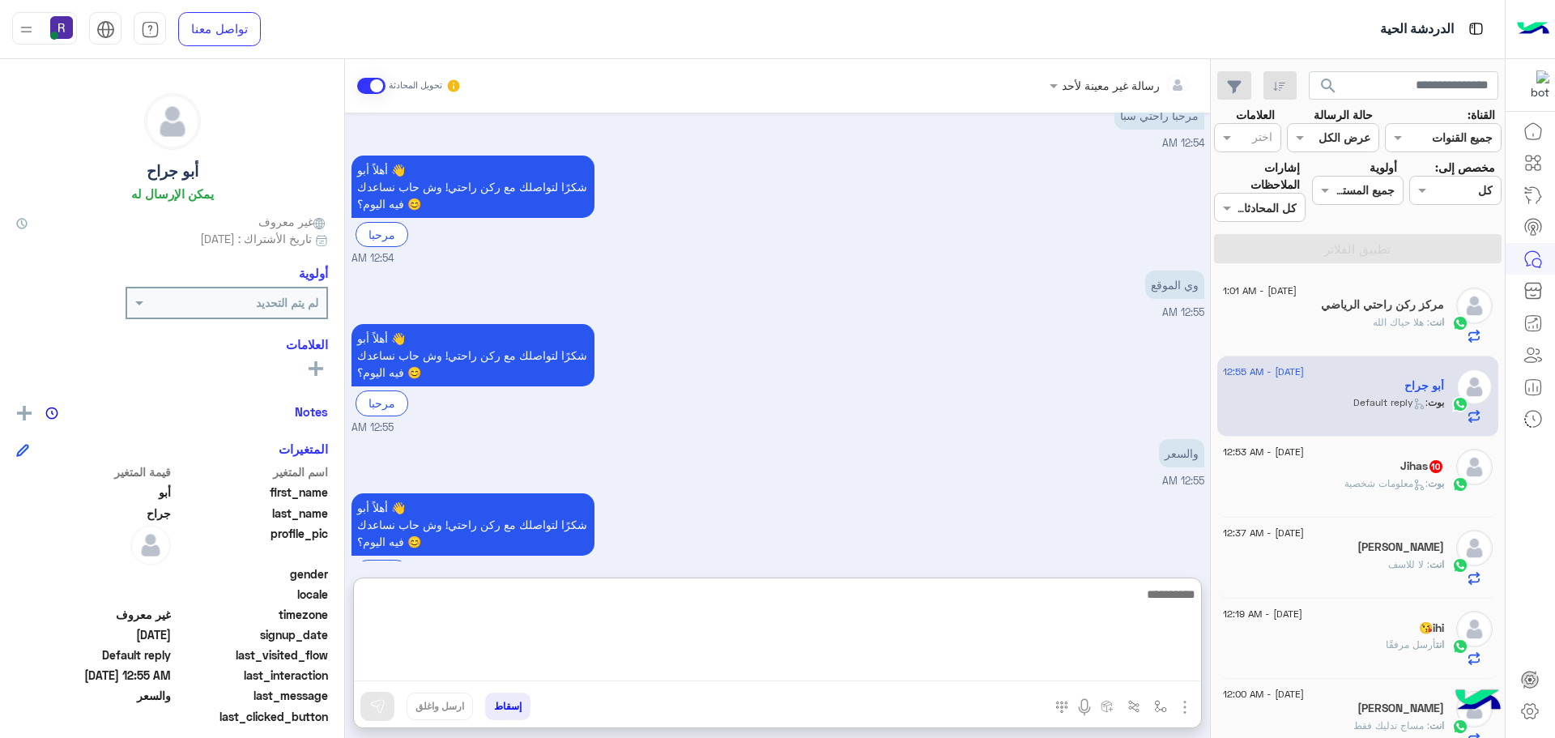
click at [755, 661] on textarea at bounding box center [777, 632] width 847 height 97
paste textarea "**********"
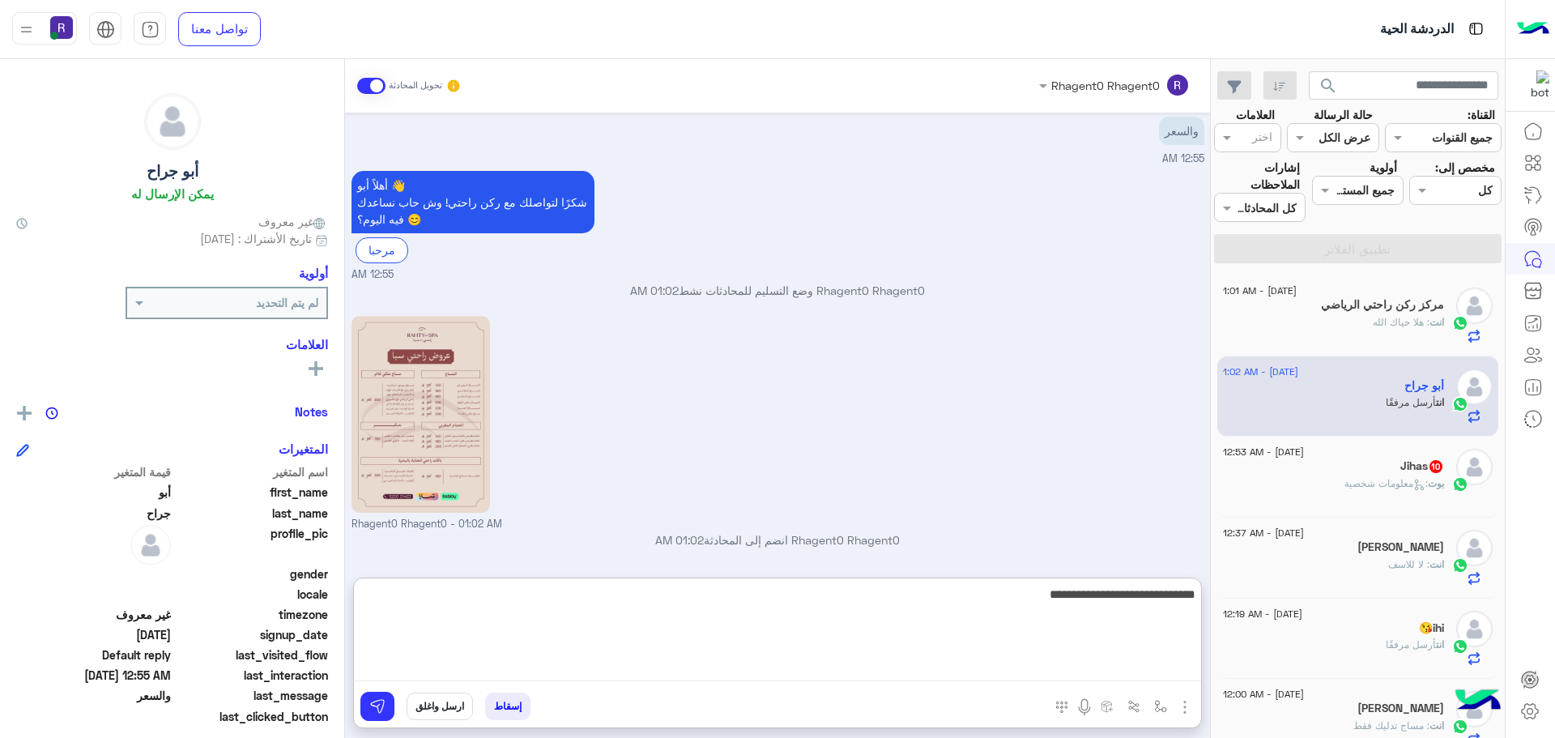
scroll to position [586, 0]
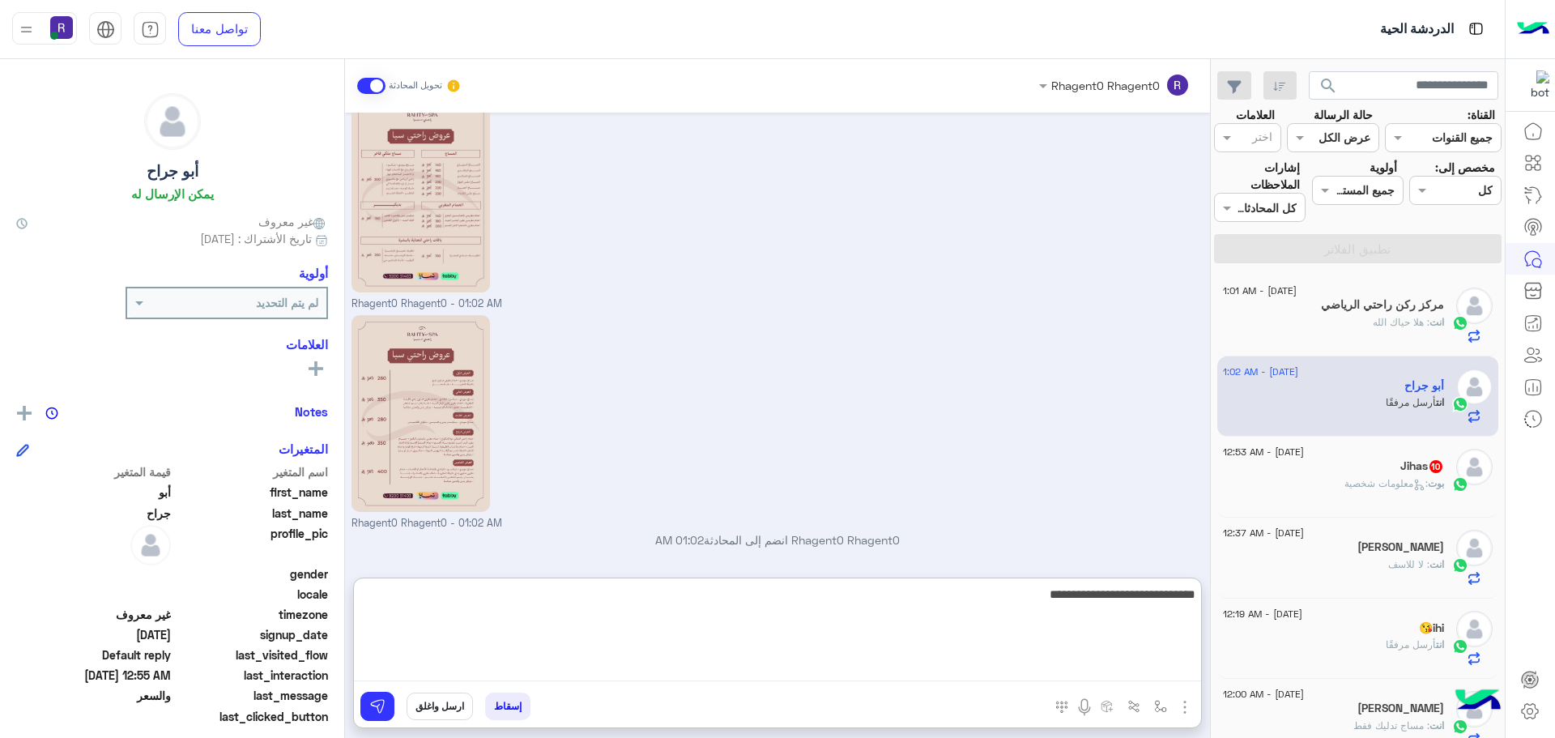
type textarea "**********"
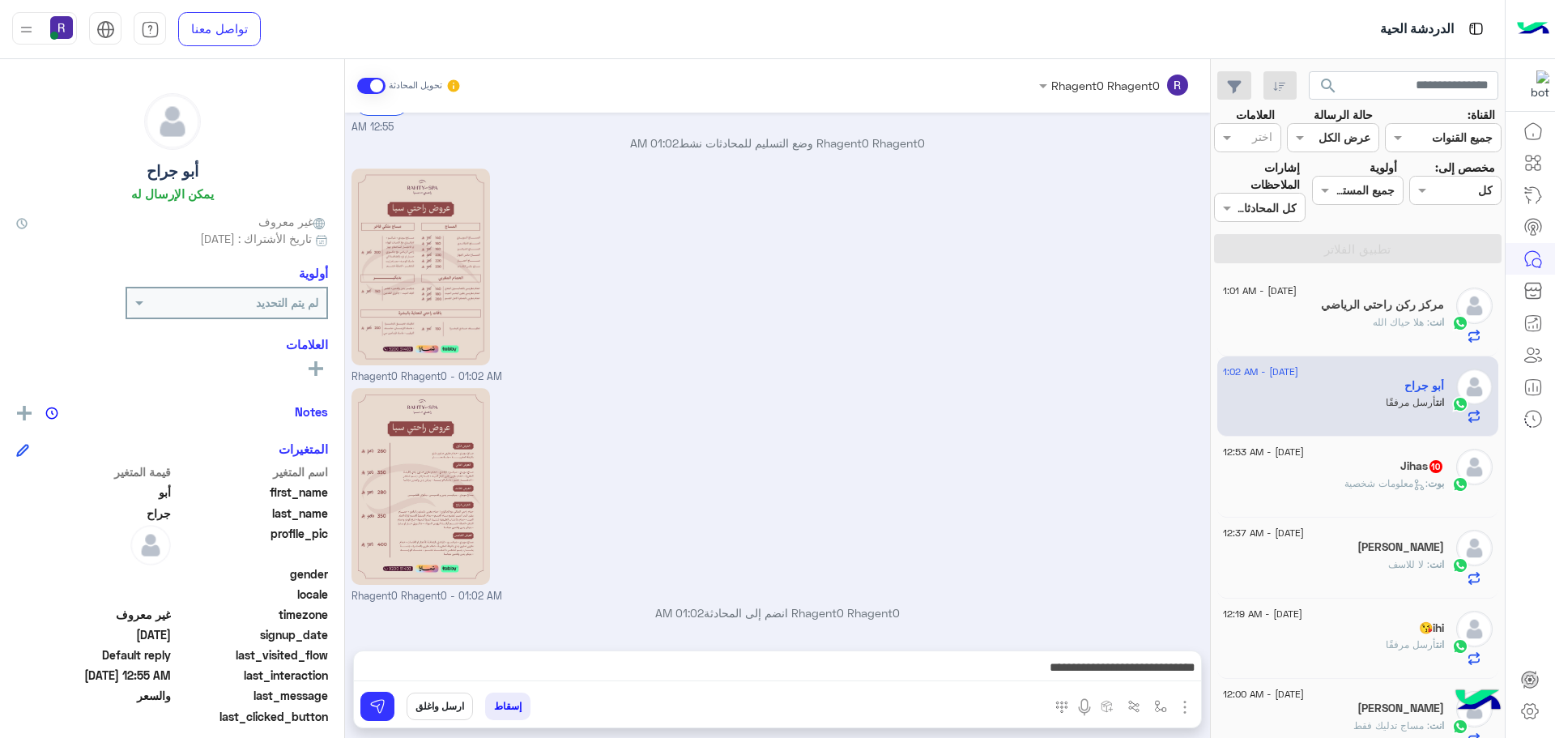
click at [1403, 502] on div "بوت : معلومات شخصية" at bounding box center [1333, 490] width 221 height 28
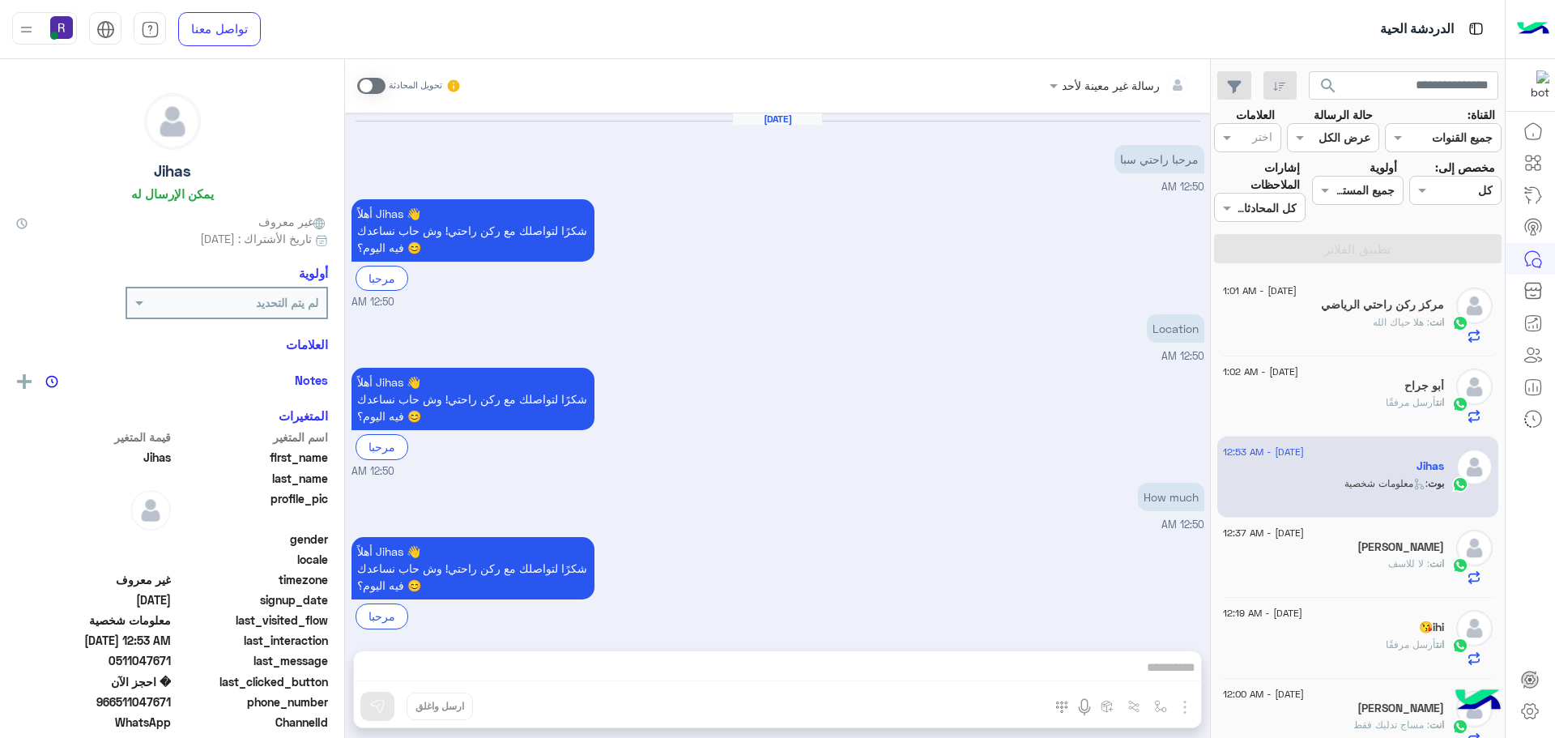
scroll to position [1386, 0]
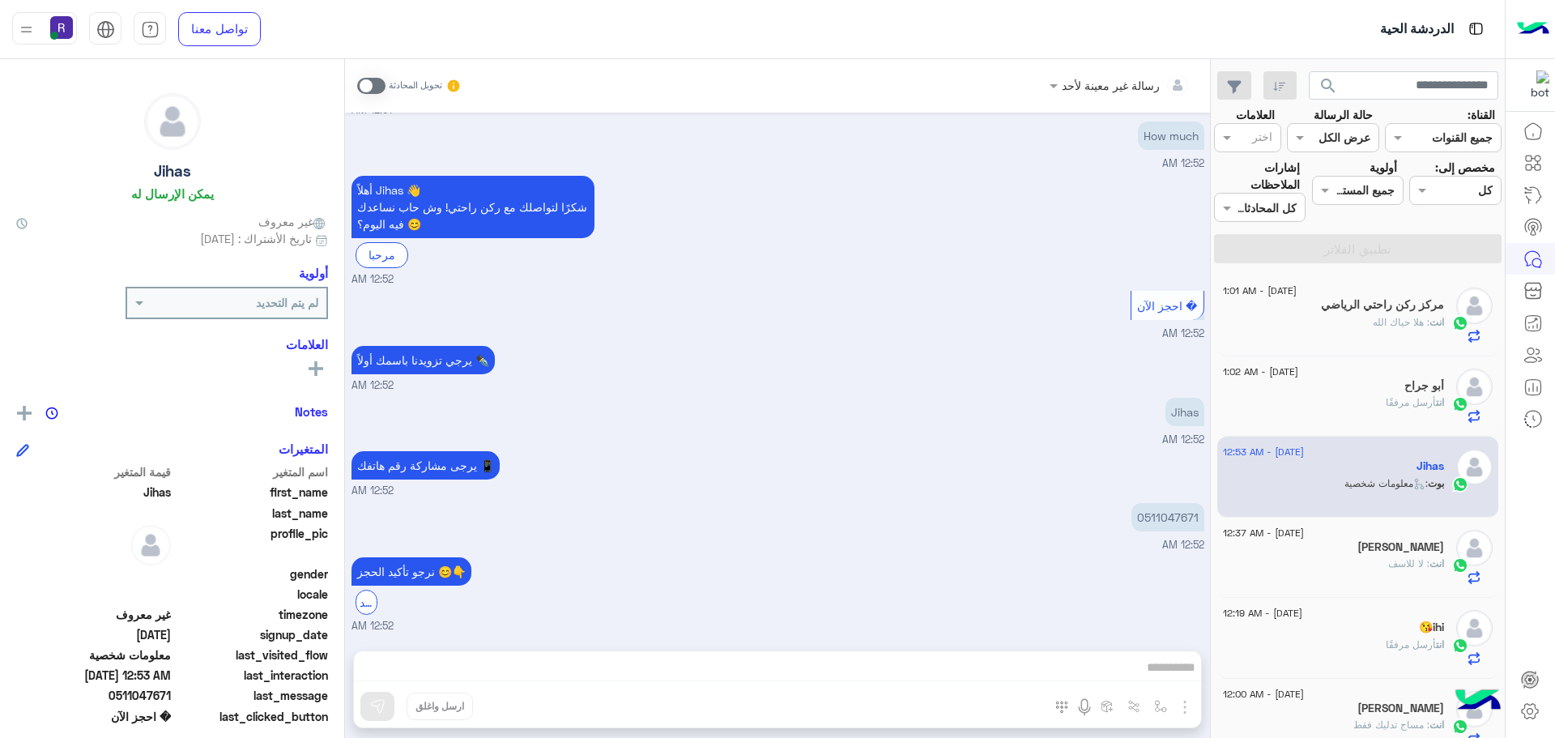
click at [372, 79] on span at bounding box center [371, 86] width 28 height 16
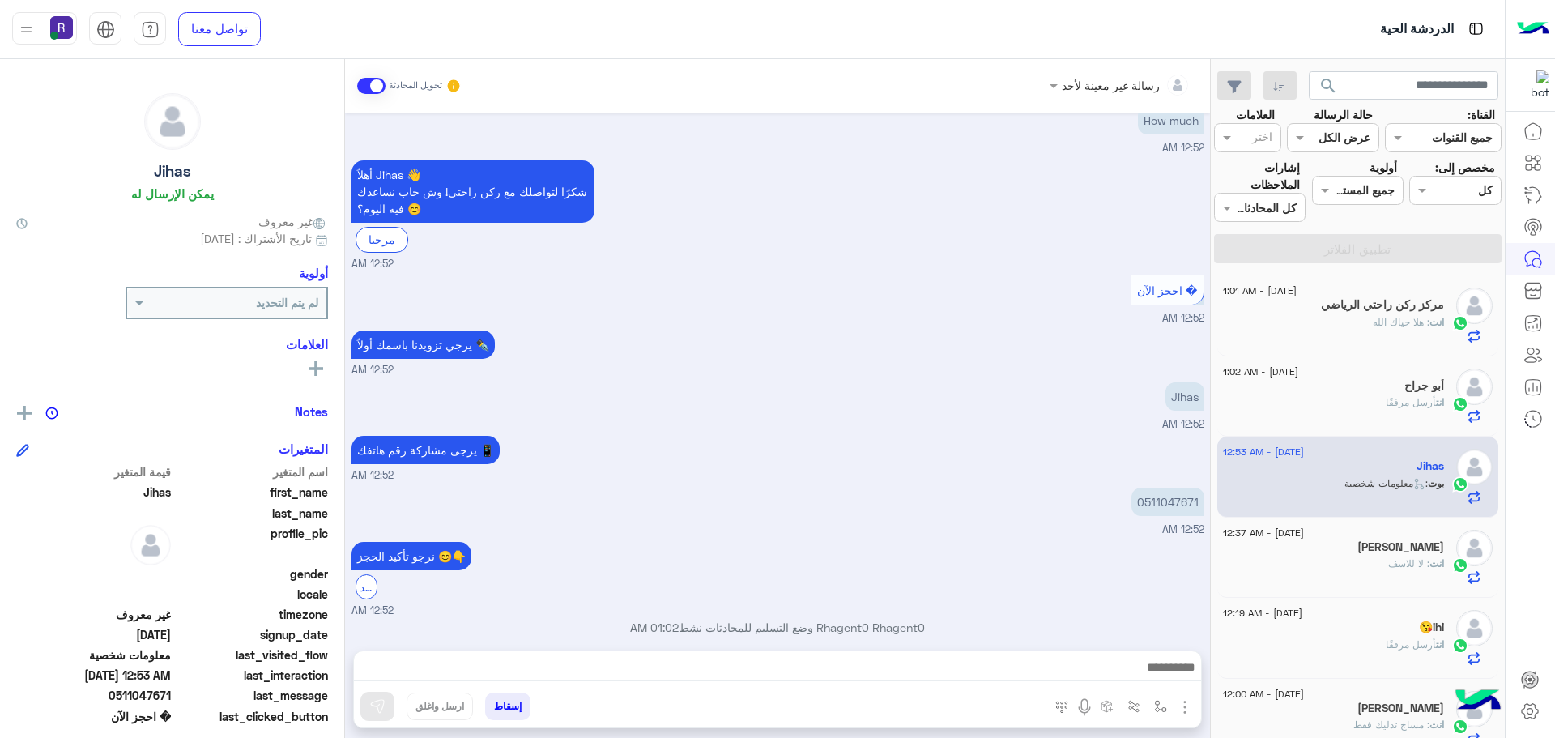
scroll to position [1416, 0]
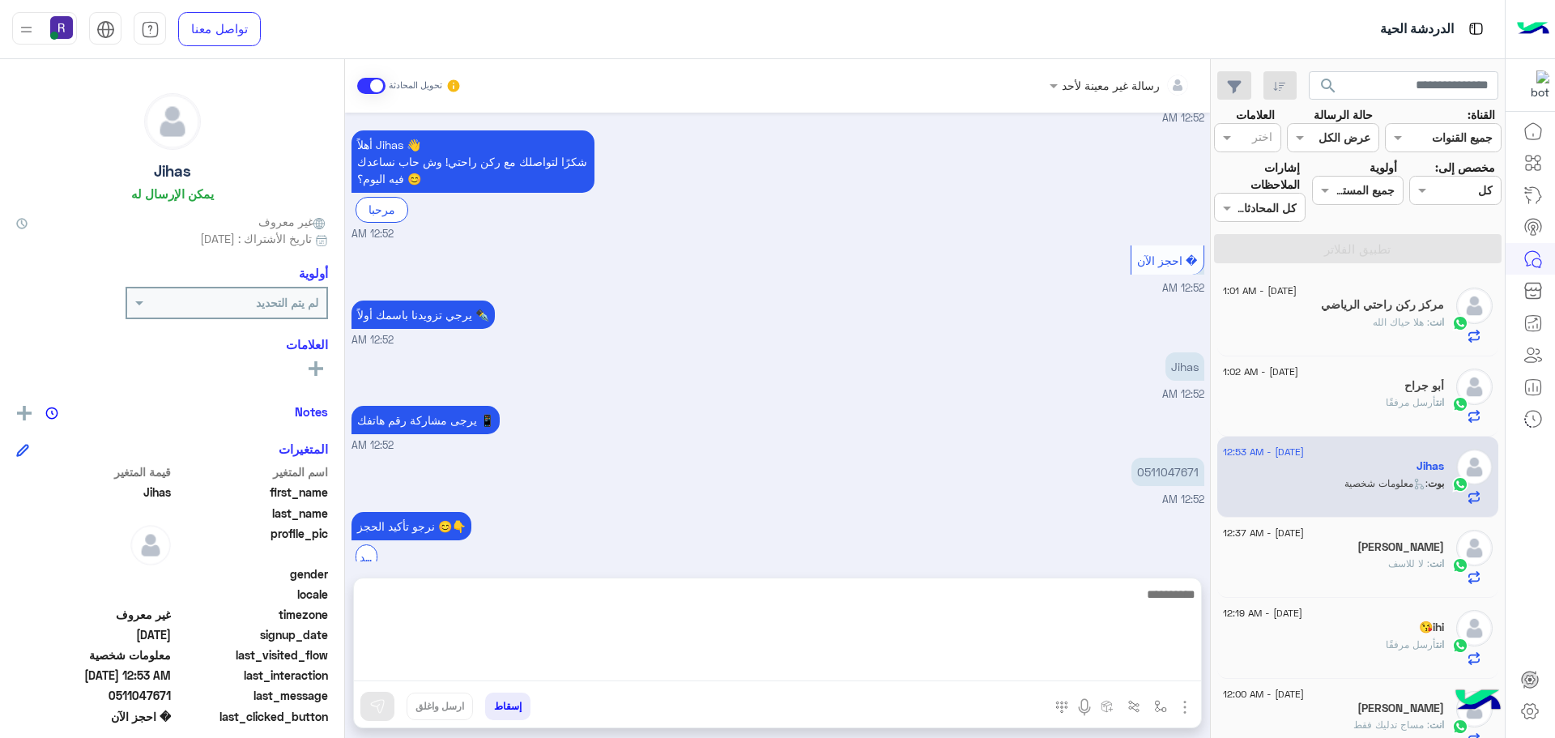
click at [806, 674] on textarea at bounding box center [777, 632] width 847 height 97
paste textarea "**********"
type textarea "**********"
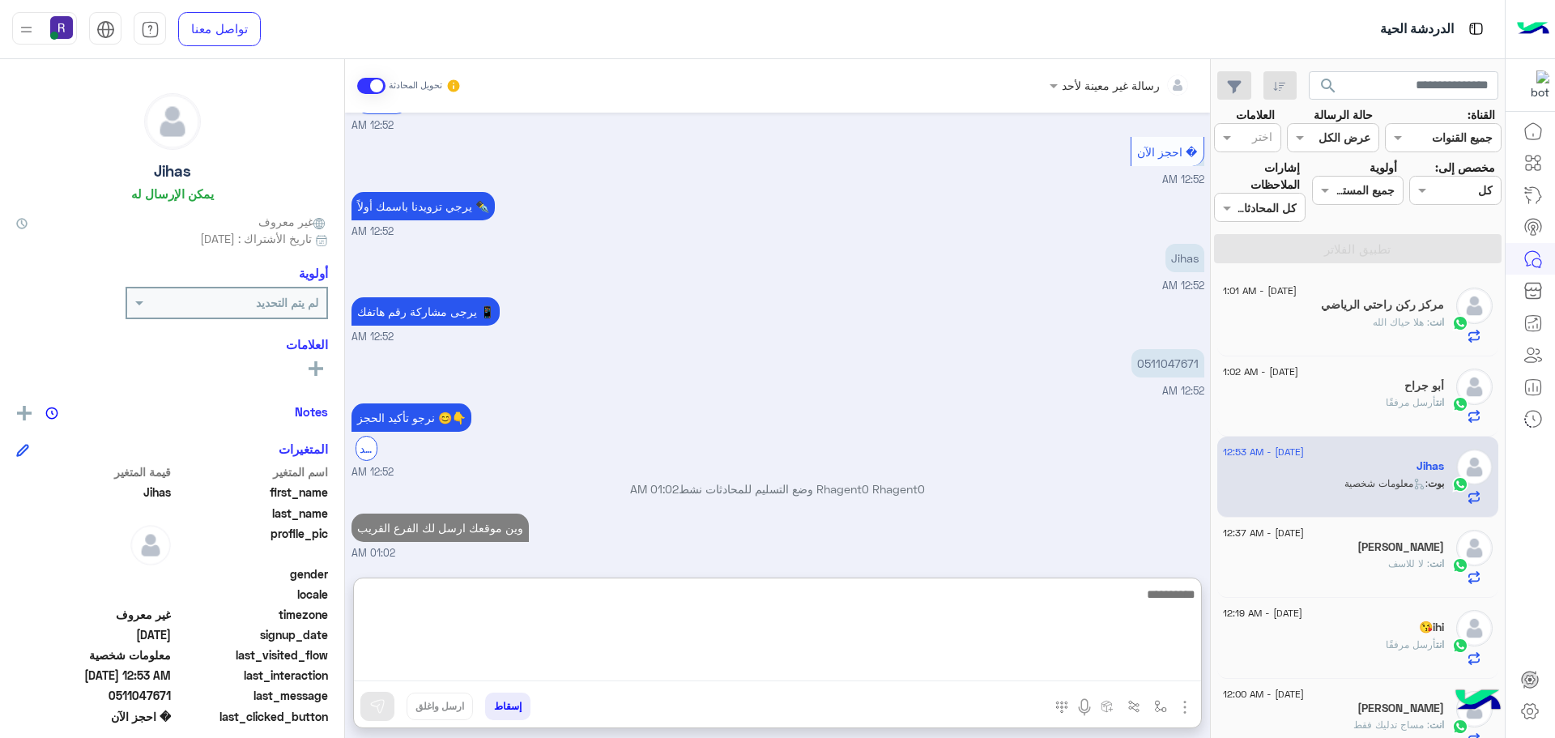
scroll to position [1570, 0]
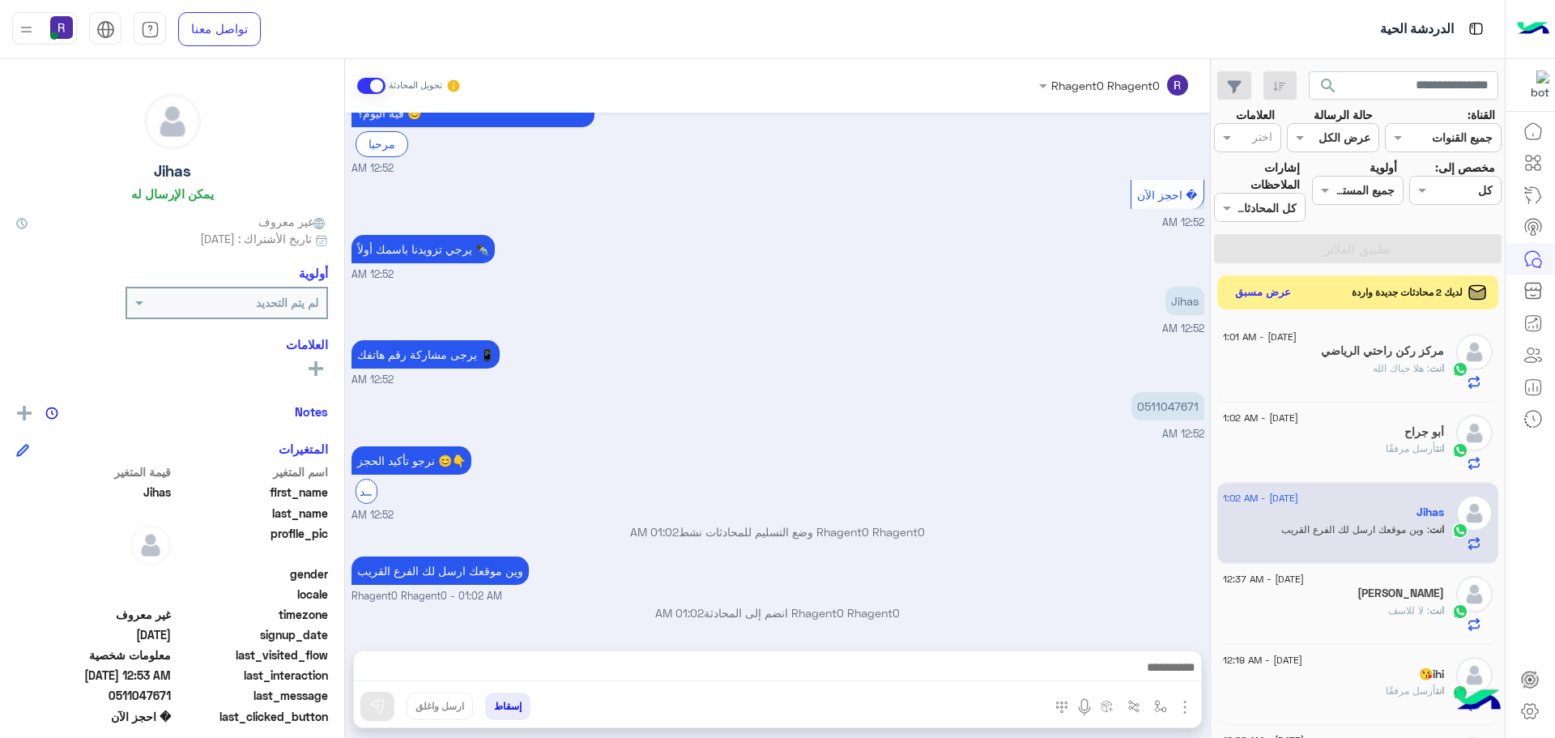
click at [1241, 296] on button "عرض مسبق" at bounding box center [1263, 293] width 68 height 22
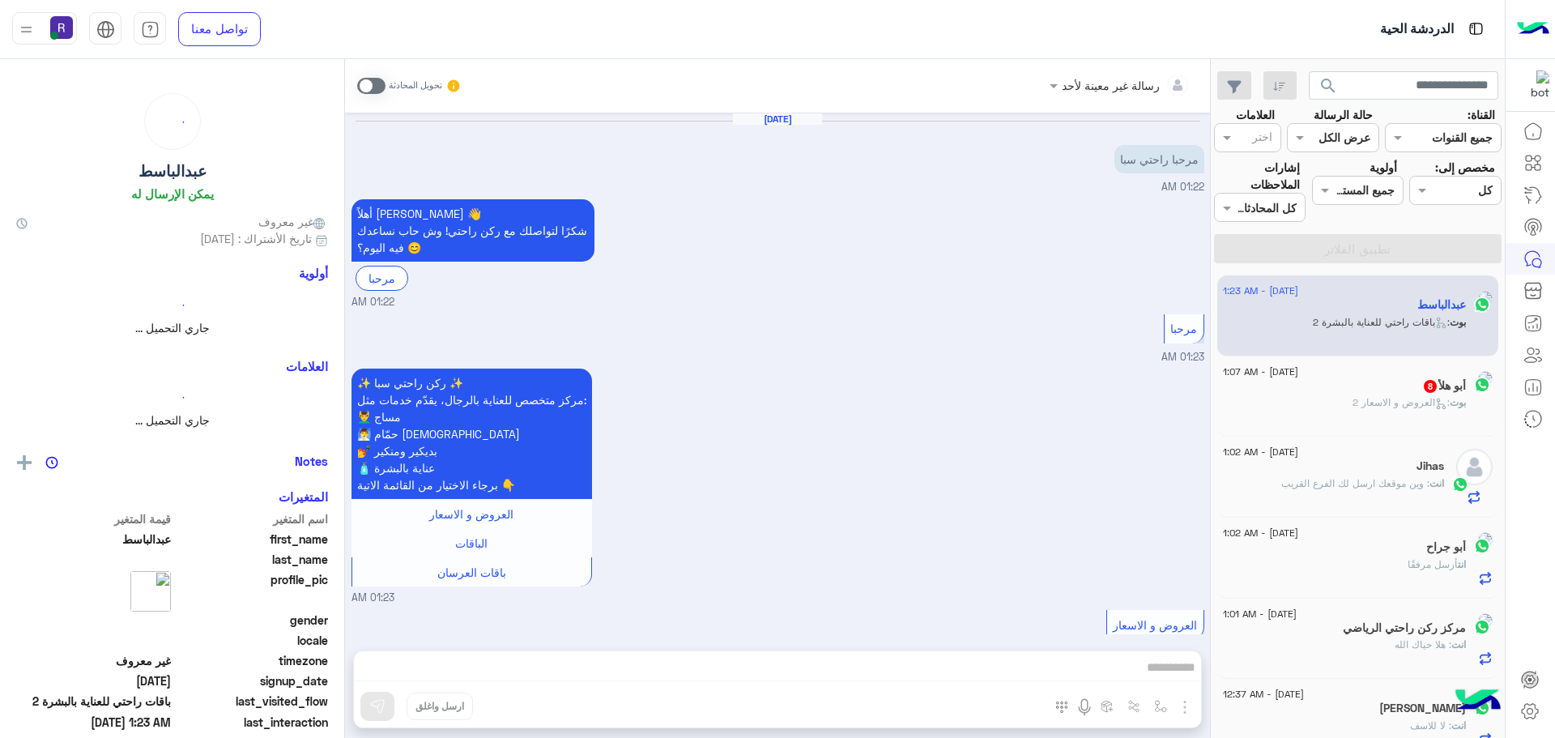
scroll to position [891, 0]
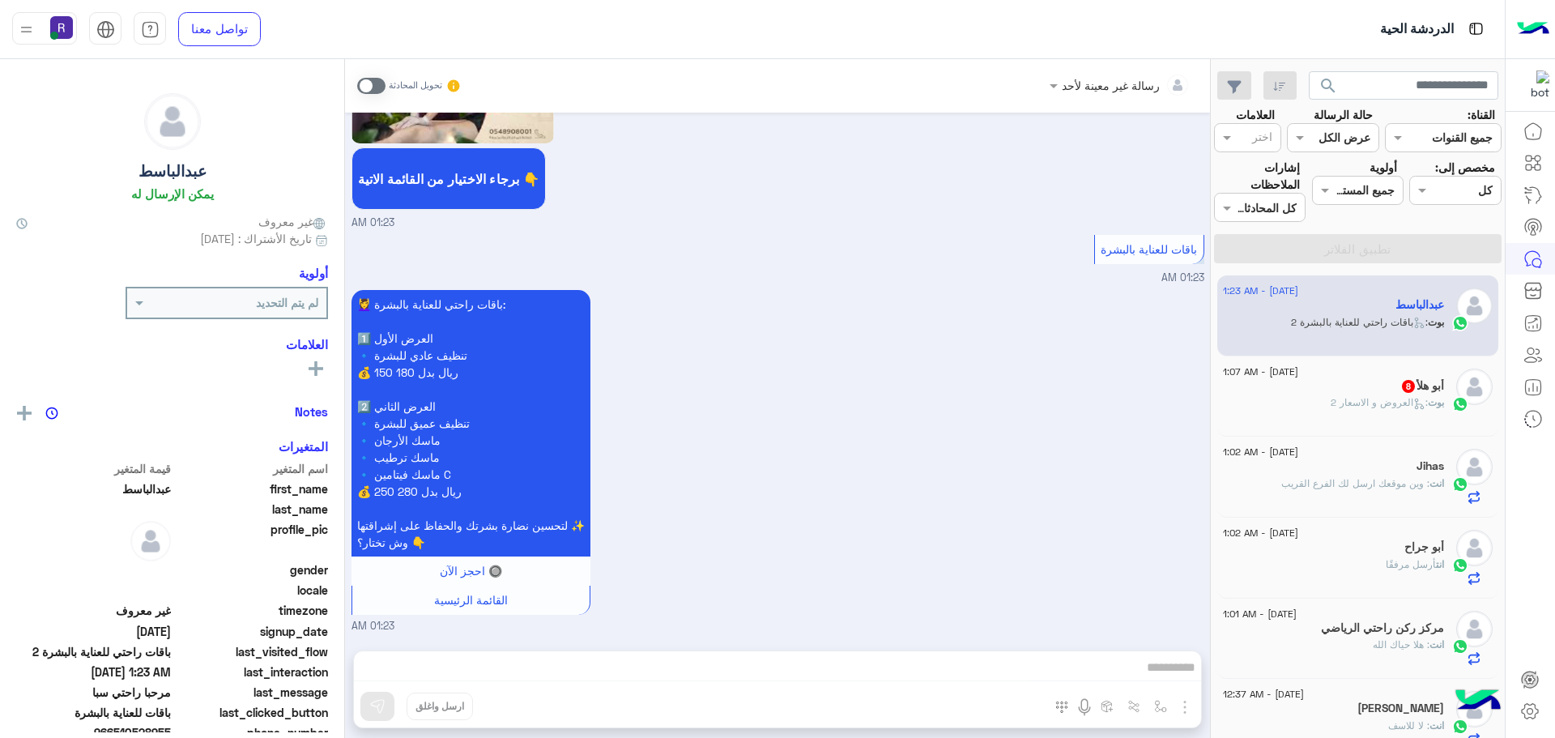
click at [1296, 385] on div "أبو هلأ 8" at bounding box center [1333, 387] width 221 height 17
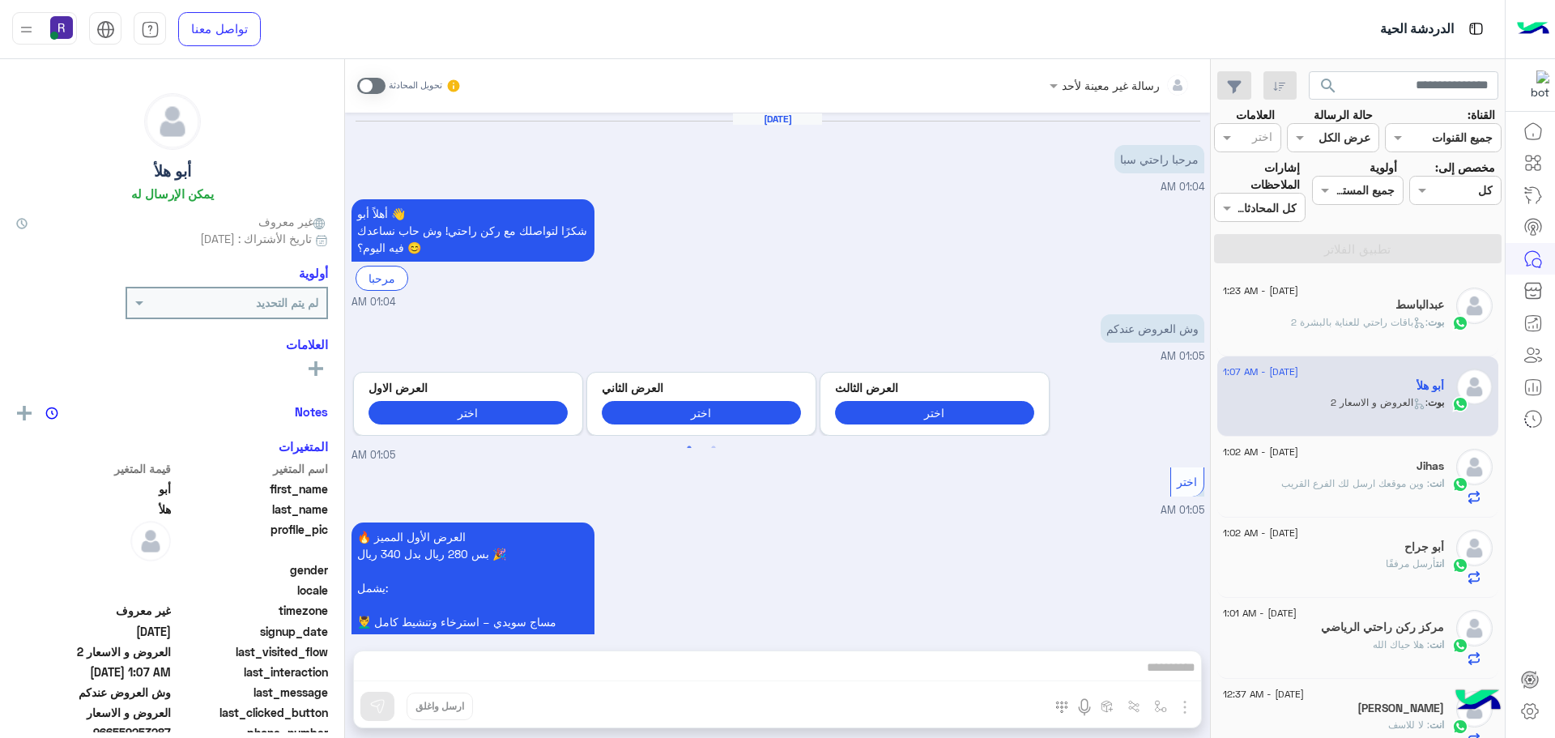
scroll to position [2030, 0]
